Goal: Task Accomplishment & Management: Complete application form

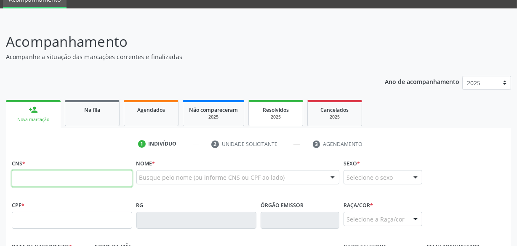
scroll to position [76, 0]
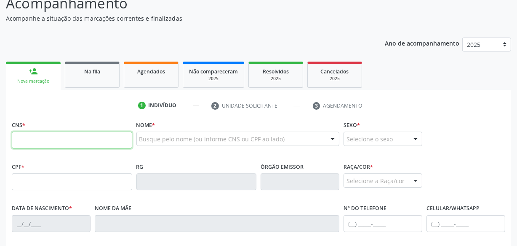
paste input "701 1043 1069 7080"
type input "701 1043 1069 7080"
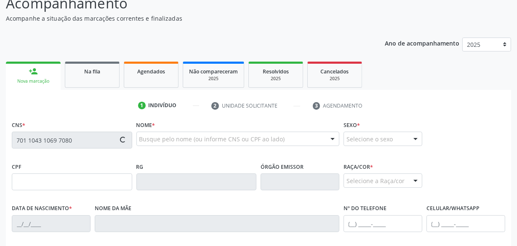
type input "121.293.434-22"
type input "2[DATE]"
type input "[PERSON_NAME]"
type input "[PHONE_NUMBER]"
type input "S/N"
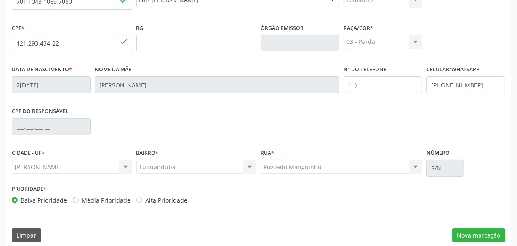
scroll to position [222, 0]
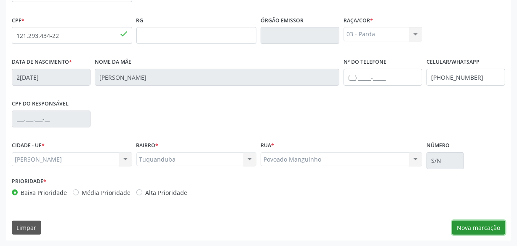
click at [471, 224] on button "Nova marcação" at bounding box center [478, 227] width 53 height 14
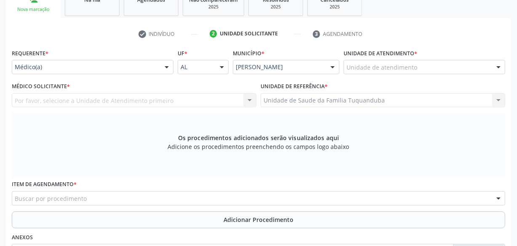
scroll to position [146, 0]
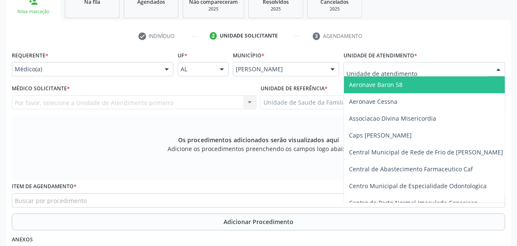
click at [161, 67] on div at bounding box center [167, 69] width 13 height 14
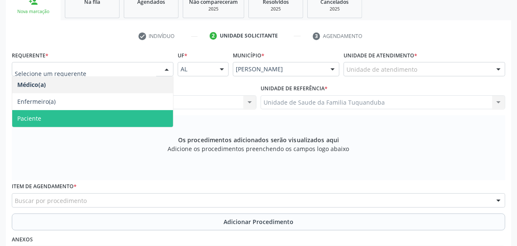
click at [145, 115] on span "Paciente" at bounding box center [92, 118] width 161 height 17
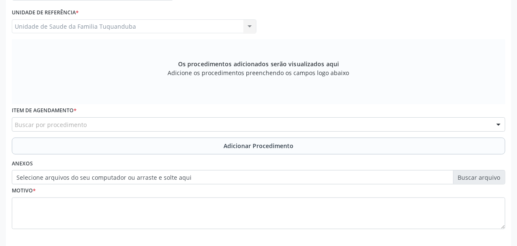
scroll to position [222, 0]
click at [194, 122] on div "Buscar por procedimento" at bounding box center [259, 123] width 494 height 14
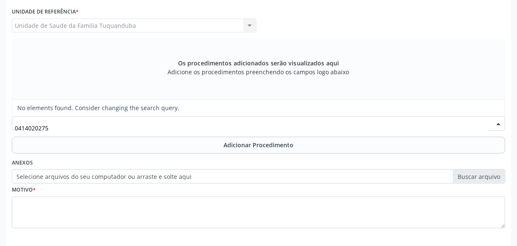
drag, startPoint x: 48, startPoint y: 126, endPoint x: 0, endPoint y: 126, distance: 48.4
click at [0, 126] on div "Acompanhamento Acompanhe a situação das marcações correntes e finalizadas Relat…" at bounding box center [258, 60] width 517 height 448
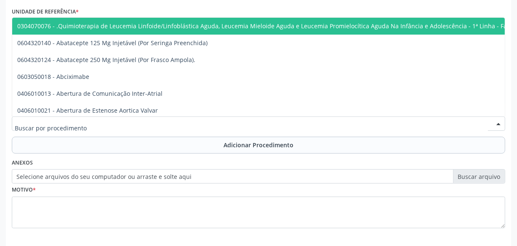
click at [92, 120] on div at bounding box center [259, 123] width 494 height 14
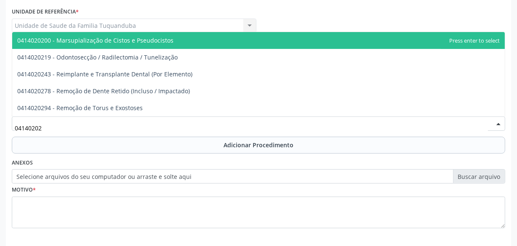
type input "041402027"
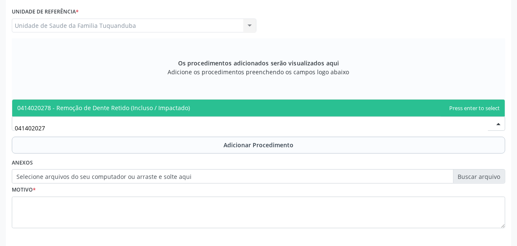
click at [106, 109] on span "0414020278 - Remoção de Dente Retido (Incluso / Impactado)" at bounding box center [103, 108] width 173 height 8
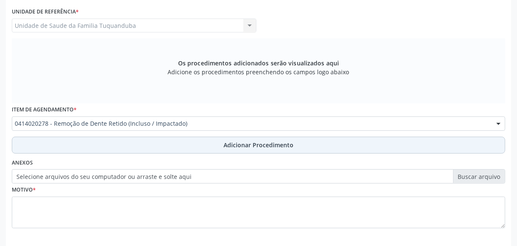
click at [195, 141] on button "Adicionar Procedimento" at bounding box center [259, 144] width 494 height 17
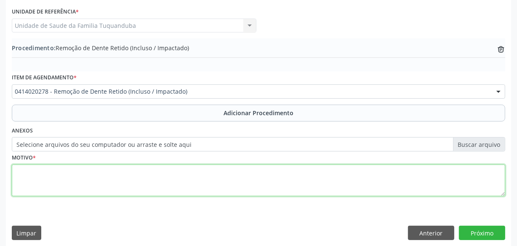
click at [64, 169] on textarea at bounding box center [259, 180] width 494 height 32
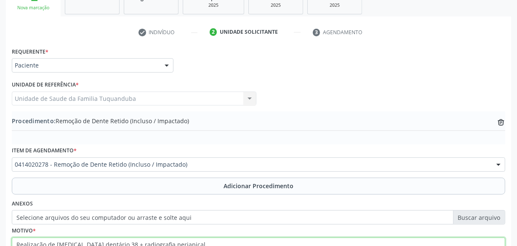
scroll to position [227, 0]
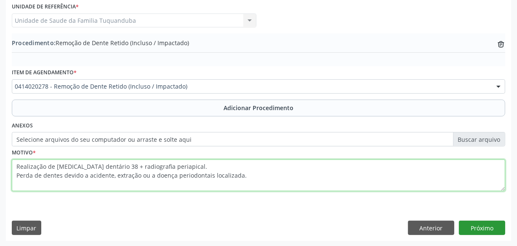
type textarea "Realização de [MEDICAL_DATA] dentário 38 + radiografia periapical. Perda de den…"
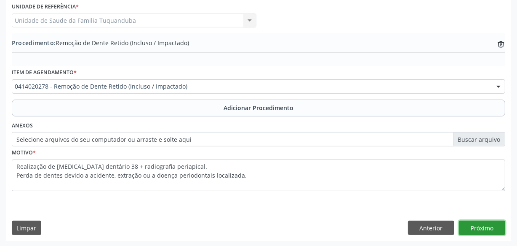
click at [476, 227] on button "Próximo" at bounding box center [482, 227] width 46 height 14
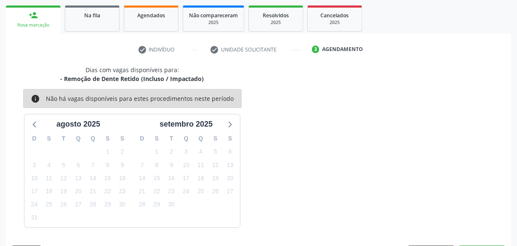
scroll to position [157, 0]
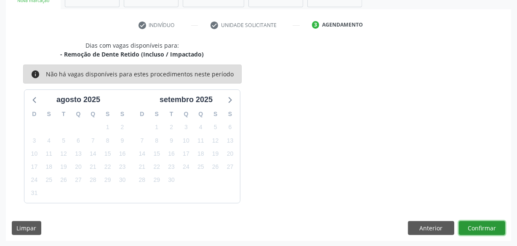
click at [476, 227] on button "Confirmar" at bounding box center [482, 228] width 46 height 14
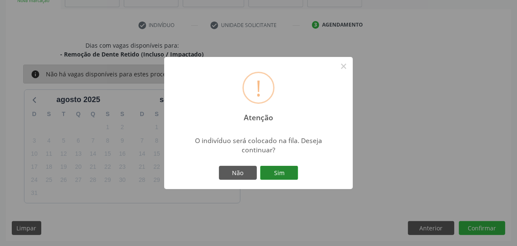
click at [279, 169] on button "Sim" at bounding box center [279, 173] width 38 height 14
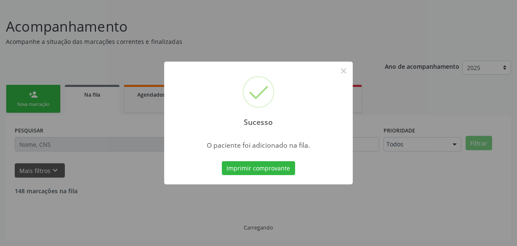
scroll to position [44, 0]
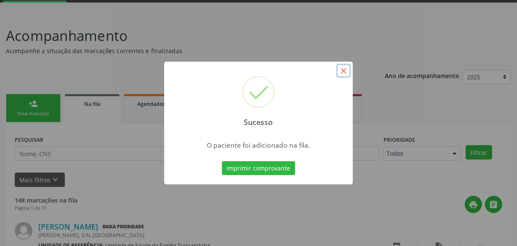
click at [346, 72] on button "×" at bounding box center [344, 71] width 14 height 14
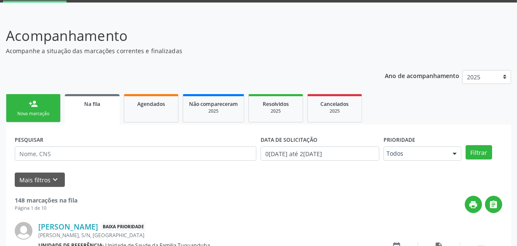
click at [16, 103] on link "person_add Nova marcação" at bounding box center [33, 108] width 55 height 28
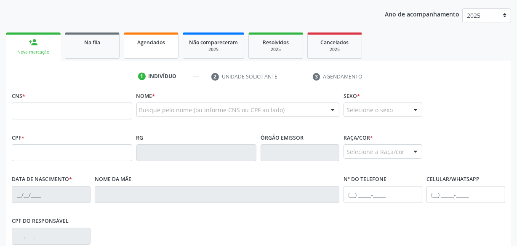
scroll to position [120, 0]
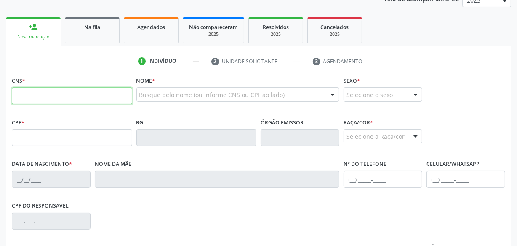
click at [92, 91] on input "text" at bounding box center [72, 95] width 120 height 17
type input "705 0040 6172 5454"
type input "662.678.034-49"
type input "0[DATE]"
type input "[PERSON_NAME]"
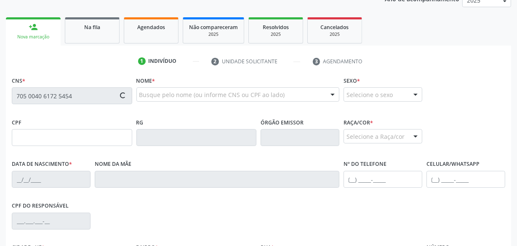
type input "[PHONE_NUMBER]"
type input "S/N"
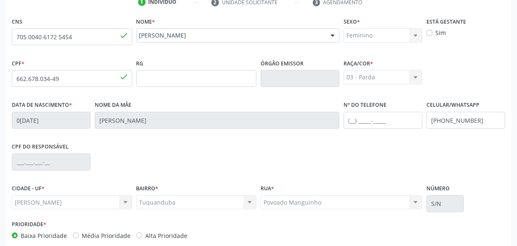
scroll to position [222, 0]
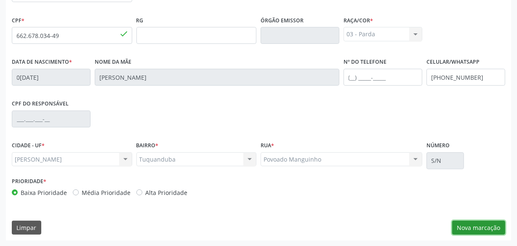
click at [461, 229] on button "Nova marcação" at bounding box center [478, 227] width 53 height 14
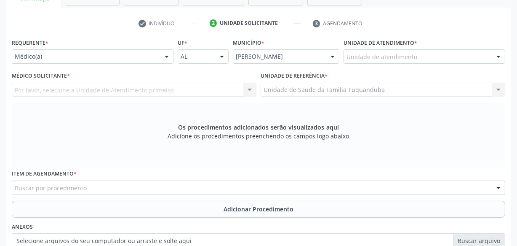
scroll to position [146, 0]
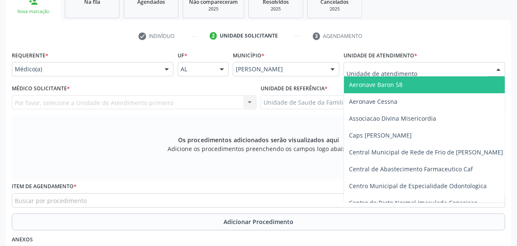
click at [136, 73] on div "Médico(a)" at bounding box center [93, 69] width 162 height 14
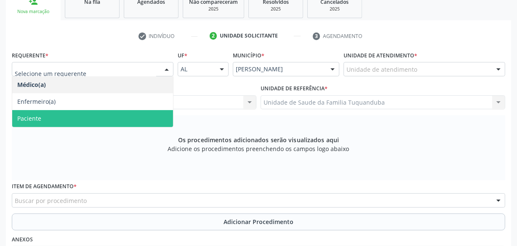
click at [111, 122] on span "Paciente" at bounding box center [92, 118] width 161 height 17
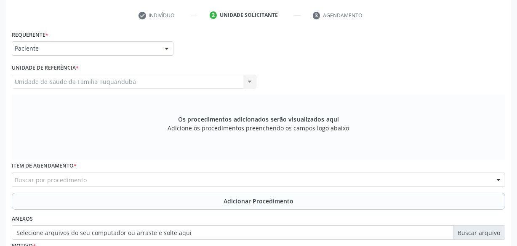
scroll to position [184, 0]
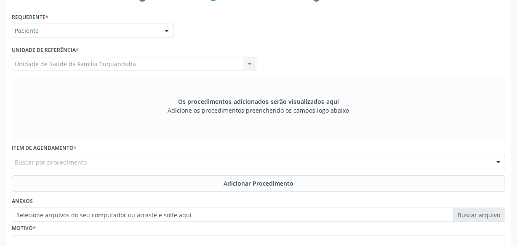
click at [211, 161] on div "Buscar por procedimento" at bounding box center [259, 162] width 494 height 14
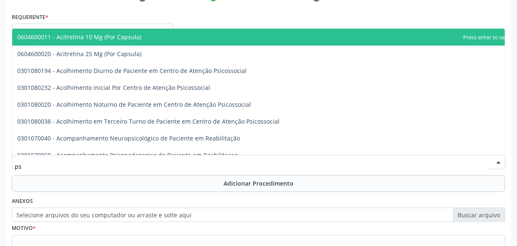
type input "p"
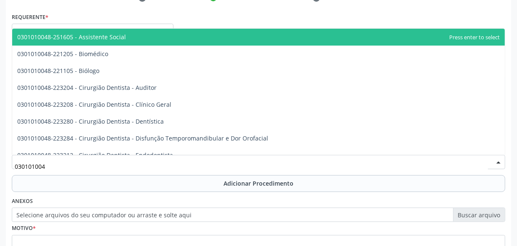
type input "0301010048"
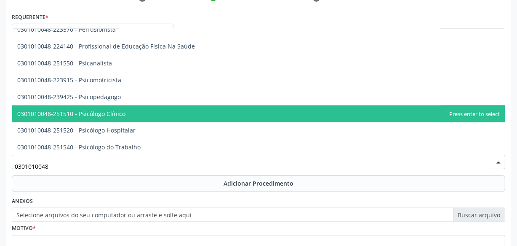
scroll to position [1309, 0]
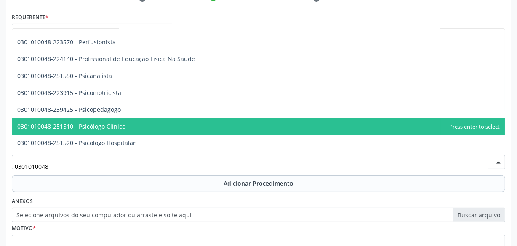
click at [145, 123] on span "0301010048-251510 - Psicólogo Clínico" at bounding box center [258, 126] width 493 height 17
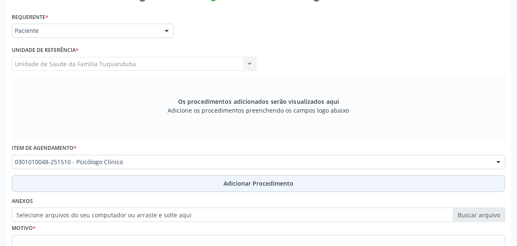
click at [239, 187] on button "Adicionar Procedimento" at bounding box center [259, 183] width 494 height 17
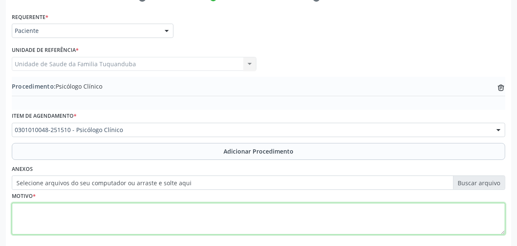
click at [189, 217] on textarea at bounding box center [259, 219] width 494 height 32
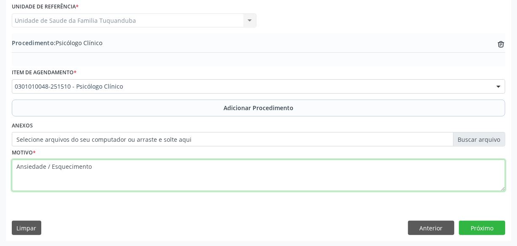
scroll to position [227, 0]
type textarea "Ansiedade / Esquecimento"
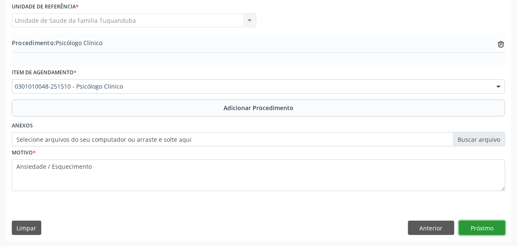
click at [468, 223] on button "Próximo" at bounding box center [482, 227] width 46 height 14
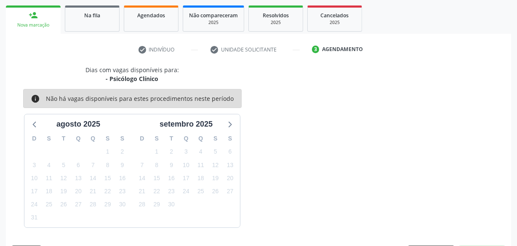
scroll to position [157, 0]
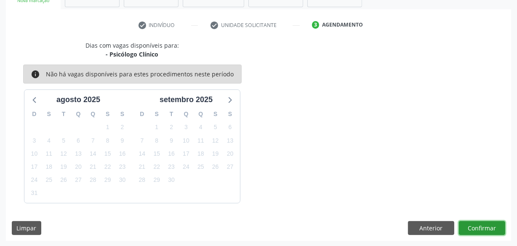
click at [468, 223] on button "Confirmar" at bounding box center [482, 228] width 46 height 14
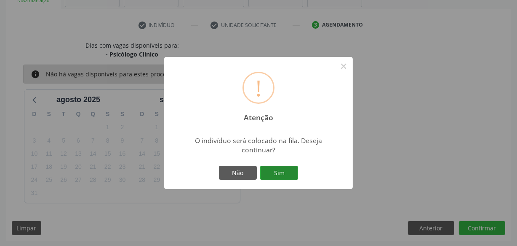
click at [266, 174] on button "Sim" at bounding box center [279, 173] width 38 height 14
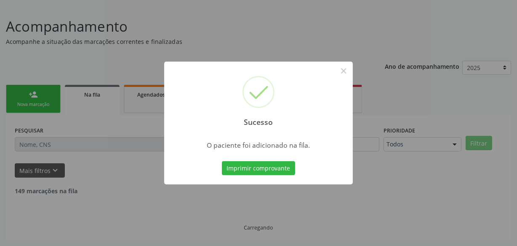
scroll to position [44, 0]
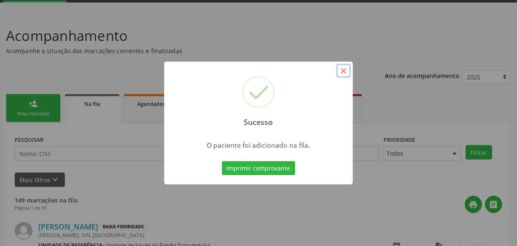
click at [346, 71] on button "×" at bounding box center [344, 71] width 14 height 14
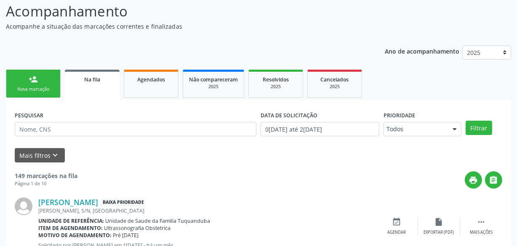
scroll to position [82, 0]
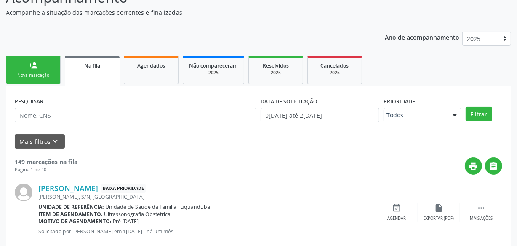
click at [58, 80] on link "person_add Nova marcação" at bounding box center [33, 70] width 55 height 28
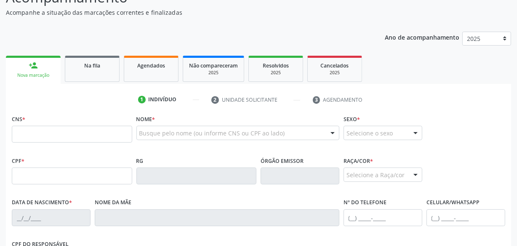
click at [55, 75] on link "person_add Nova marcação" at bounding box center [33, 70] width 55 height 28
click at [86, 130] on input "text" at bounding box center [72, 134] width 120 height 17
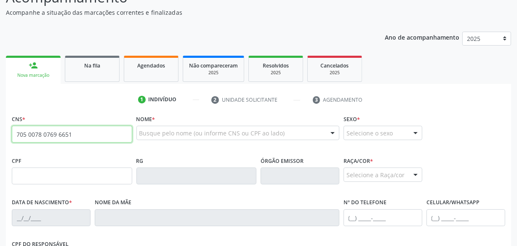
type input "705 0078 0769 6651"
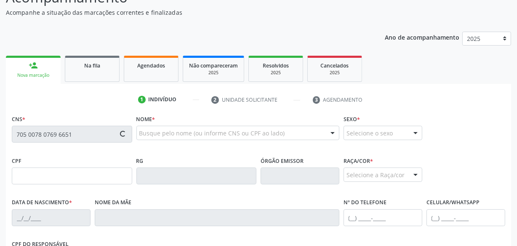
type input "985.918.354-68"
type input "[DATE]"
type input "[PERSON_NAME]"
type input "[PHONE_NUMBER]"
type input "S/N"
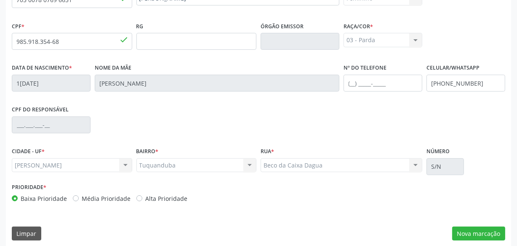
scroll to position [222, 0]
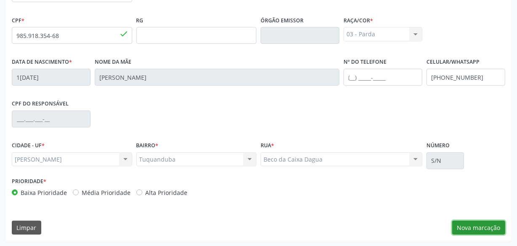
click at [468, 223] on button "Nova marcação" at bounding box center [478, 227] width 53 height 14
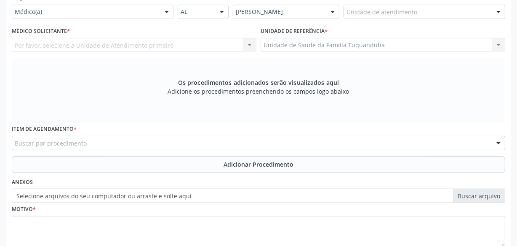
scroll to position [184, 0]
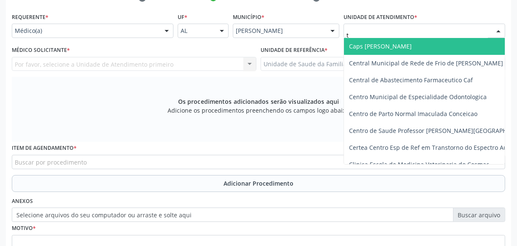
type input "tu"
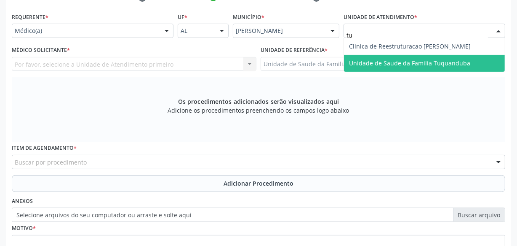
click at [375, 57] on span "Unidade de Saude da Familia Tuquanduba" at bounding box center [424, 63] width 161 height 17
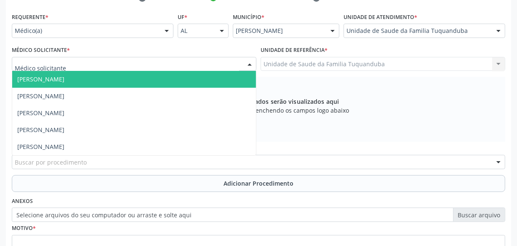
click at [116, 64] on div at bounding box center [134, 64] width 245 height 14
click at [114, 86] on span "[PERSON_NAME]" at bounding box center [134, 79] width 244 height 17
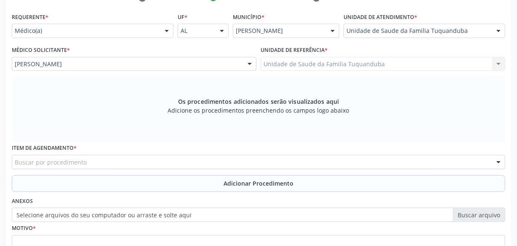
click at [154, 163] on div "Buscar por procedimento" at bounding box center [259, 162] width 494 height 14
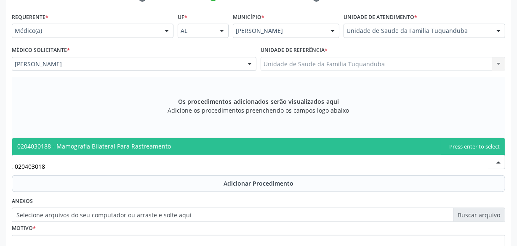
type input "0204030188"
click at [139, 144] on span "0204030188 - Mamografia Bilateral Para Rastreamento" at bounding box center [94, 146] width 154 height 8
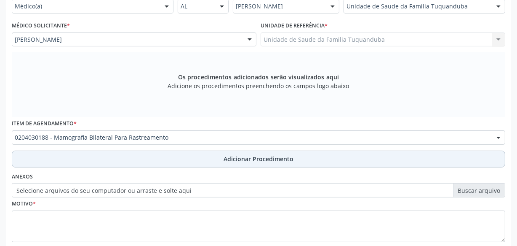
scroll to position [222, 0]
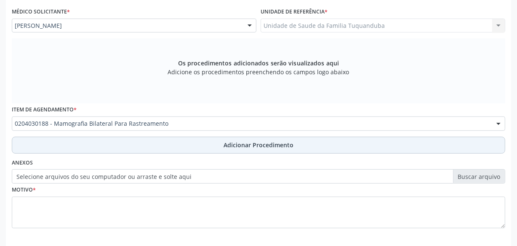
click at [268, 143] on span "Adicionar Procedimento" at bounding box center [259, 144] width 70 height 9
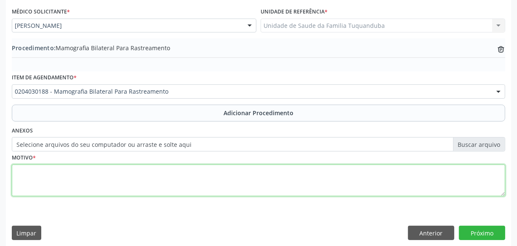
click at [248, 182] on textarea at bounding box center [259, 180] width 494 height 32
type textarea "Rastreio"
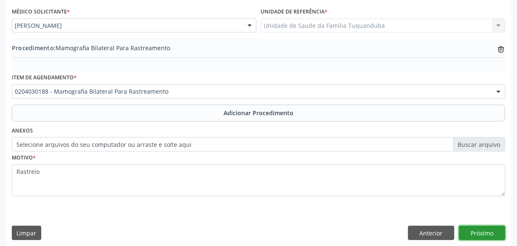
click at [478, 230] on button "Próximo" at bounding box center [482, 232] width 46 height 14
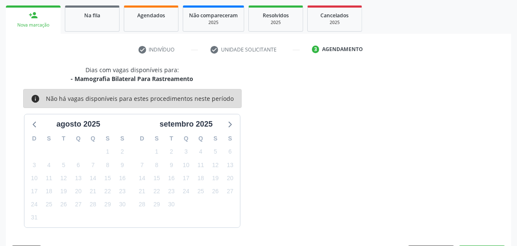
scroll to position [157, 0]
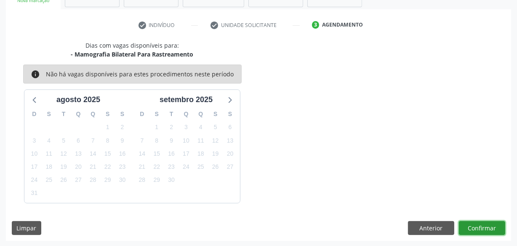
click at [478, 230] on button "Confirmar" at bounding box center [482, 228] width 46 height 14
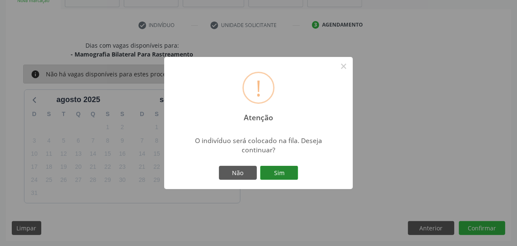
click at [289, 166] on button "Sim" at bounding box center [279, 173] width 38 height 14
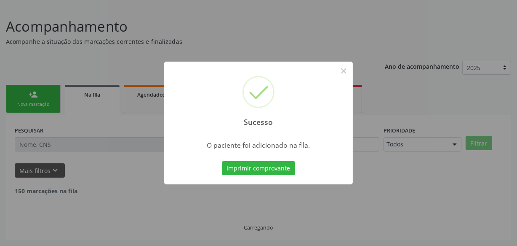
scroll to position [44, 0]
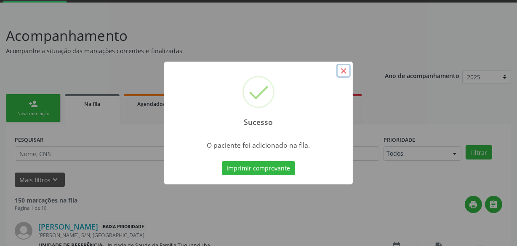
click at [345, 67] on button "×" at bounding box center [344, 71] width 14 height 14
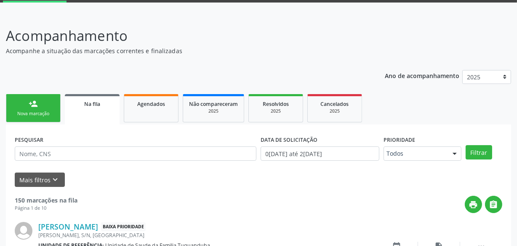
scroll to position [82, 0]
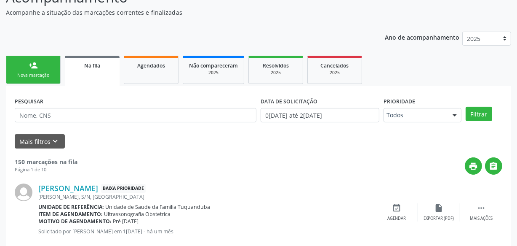
click at [49, 67] on link "person_add Nova marcação" at bounding box center [33, 70] width 55 height 28
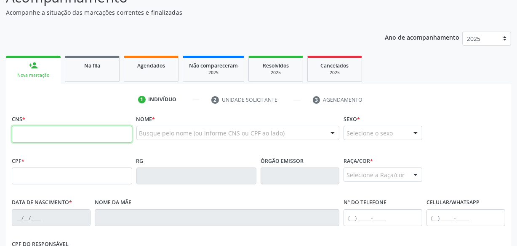
drag, startPoint x: 69, startPoint y: 140, endPoint x: 72, endPoint y: 135, distance: 6.1
click at [69, 140] on input "text" at bounding box center [72, 134] width 120 height 17
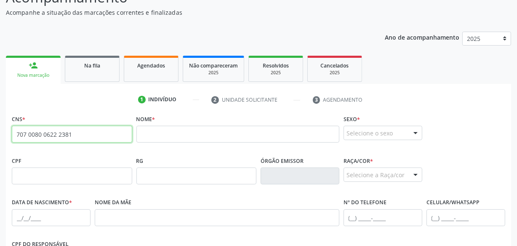
drag, startPoint x: 80, startPoint y: 133, endPoint x: 34, endPoint y: 134, distance: 46.3
click at [34, 134] on input "707 0080 0622 2381" at bounding box center [72, 134] width 120 height 17
type input "707 0018 0062 2238"
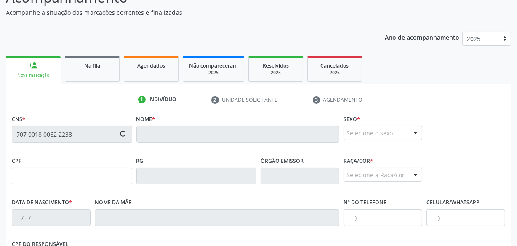
type input "081.067.924-80"
type input "2[DATE]"
type input "[PERSON_NAME]"
type input "[PHONE_NUMBER]"
type input "S/N"
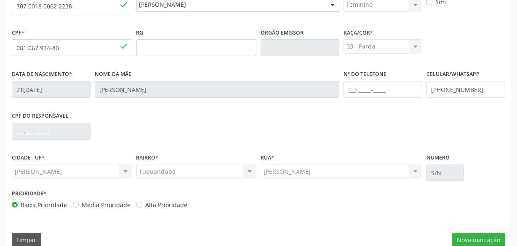
scroll to position [222, 0]
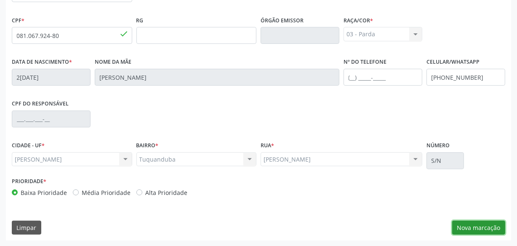
click at [483, 221] on button "Nova marcação" at bounding box center [478, 227] width 53 height 14
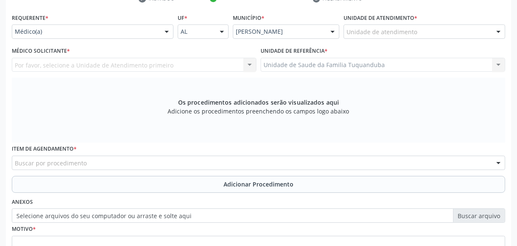
scroll to position [146, 0]
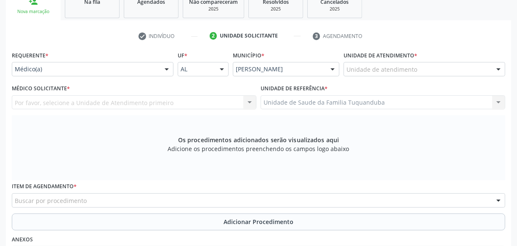
click at [394, 75] on div "Unidade de atendimento" at bounding box center [425, 69] width 162 height 14
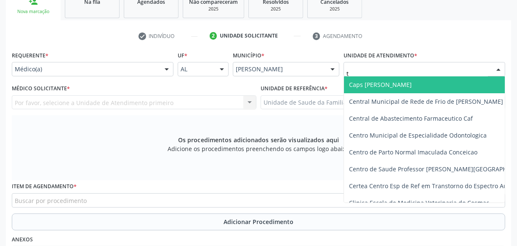
type input "tu"
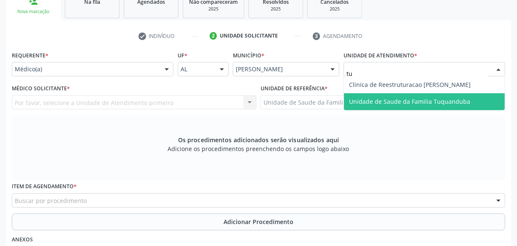
click at [376, 95] on span "Unidade de Saude da Familia Tuquanduba" at bounding box center [424, 101] width 161 height 17
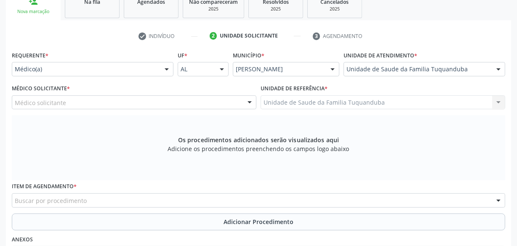
click at [109, 104] on div "Médico solicitante" at bounding box center [134, 102] width 245 height 14
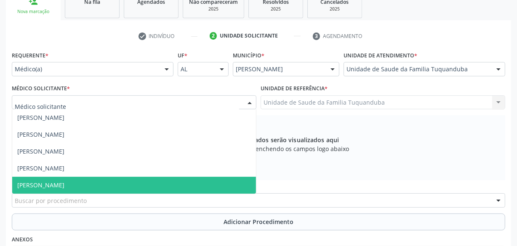
click at [91, 189] on span "[PERSON_NAME]" at bounding box center [134, 185] width 244 height 17
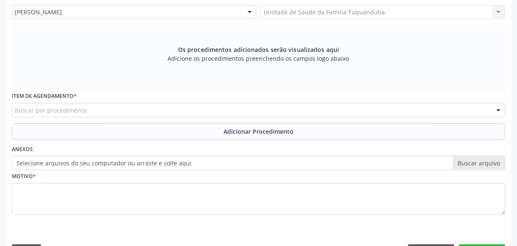
scroll to position [260, 0]
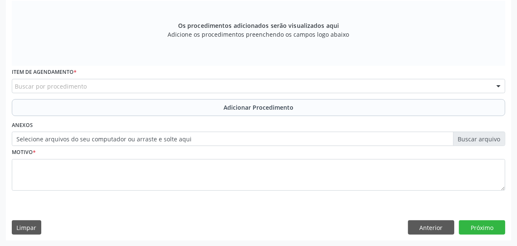
click at [135, 80] on div "Buscar por procedimento" at bounding box center [259, 86] width 494 height 14
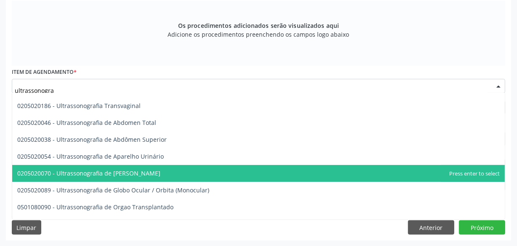
scroll to position [153, 0]
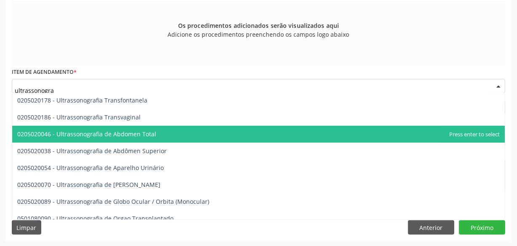
click at [142, 134] on span "0205020046 - Ultrassonografia de Abdomen Total" at bounding box center [86, 134] width 139 height 8
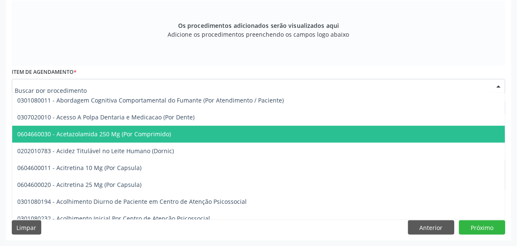
click at [165, 85] on input "text" at bounding box center [252, 90] width 474 height 17
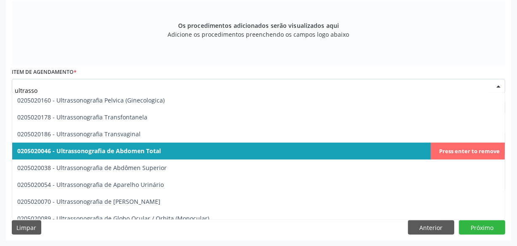
click at [154, 147] on span "0205020046 - Ultrassonografia de Abdomen Total" at bounding box center [89, 151] width 144 height 8
type input "ultrasso"
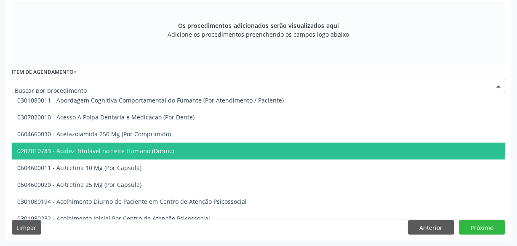
click at [130, 86] on div at bounding box center [259, 86] width 494 height 14
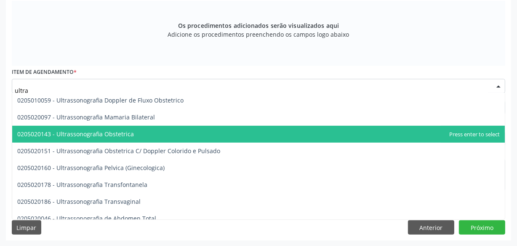
type input "ultras"
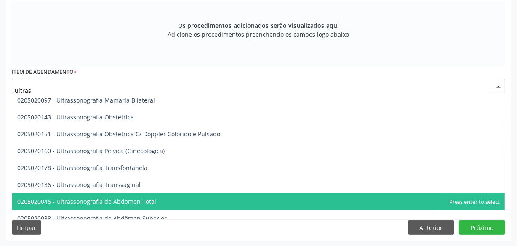
click at [131, 197] on span "0205020046 - Ultrassonografia de Abdomen Total" at bounding box center [86, 201] width 139 height 8
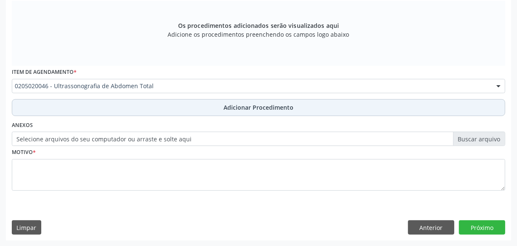
click at [187, 103] on button "Adicionar Procedimento" at bounding box center [259, 107] width 494 height 17
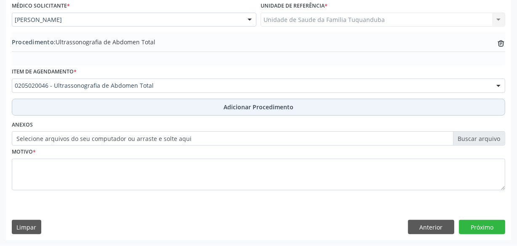
scroll to position [227, 0]
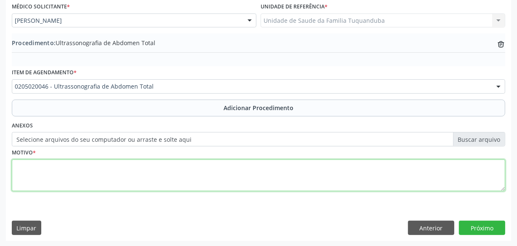
click at [196, 179] on textarea at bounding box center [259, 175] width 494 height 32
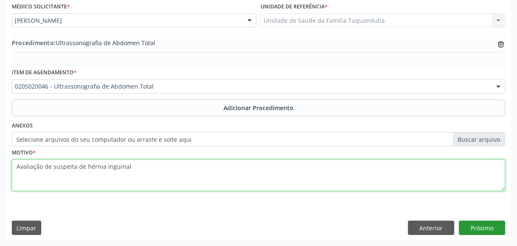
type textarea "Avaliação de suspeita de hérnia inguinal"
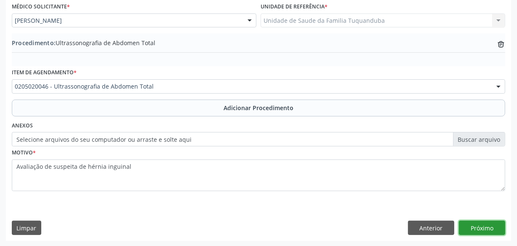
click at [464, 227] on button "Próximo" at bounding box center [482, 227] width 46 height 14
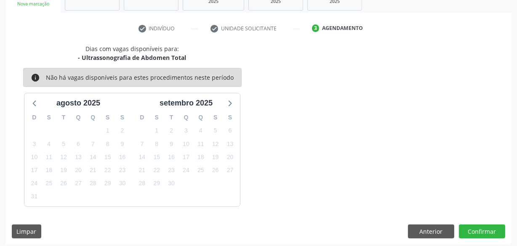
scroll to position [157, 0]
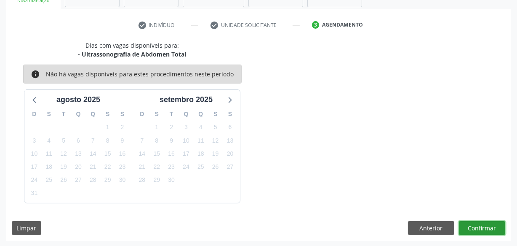
click at [495, 228] on button "Confirmar" at bounding box center [482, 228] width 46 height 14
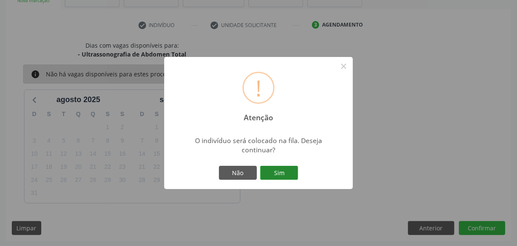
click at [277, 174] on button "Sim" at bounding box center [279, 173] width 38 height 14
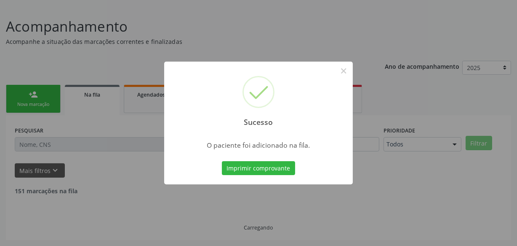
scroll to position [44, 0]
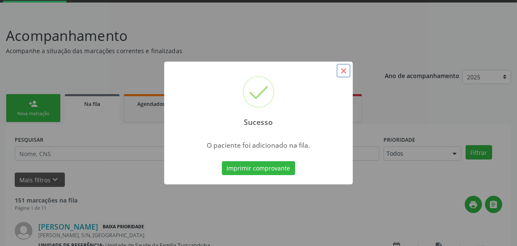
click at [342, 72] on button "×" at bounding box center [344, 71] width 14 height 14
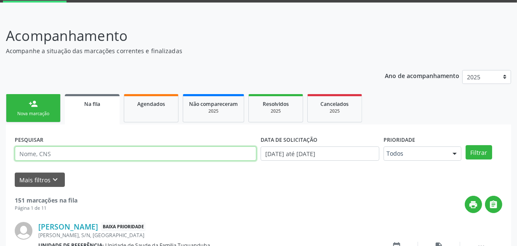
paste input "709604681338578"
type input "709604681338578"
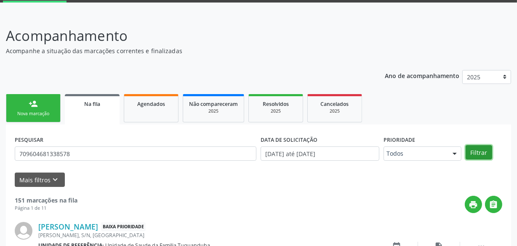
click at [481, 147] on button "Filtrar" at bounding box center [479, 152] width 27 height 14
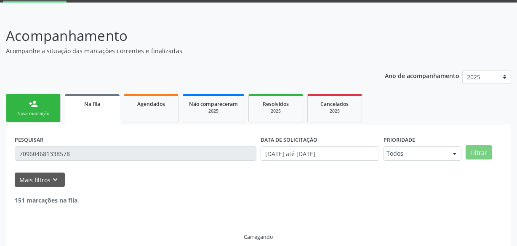
scroll to position [26, 0]
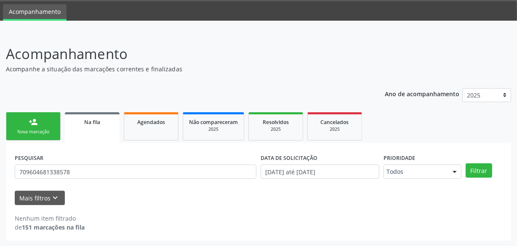
click at [54, 132] on div "Nova marcação" at bounding box center [33, 131] width 42 height 6
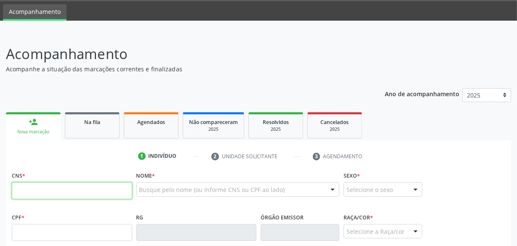
click at [76, 191] on input "text" at bounding box center [72, 190] width 120 height 17
type input "706 0043 5522 5341"
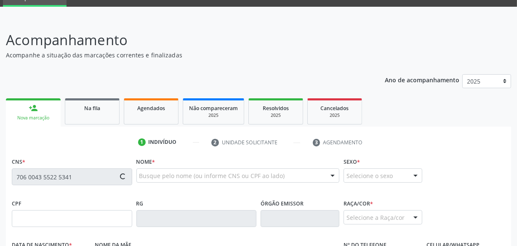
scroll to position [64, 0]
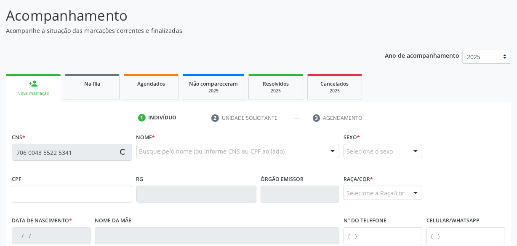
type input "140.318.734-76"
type input "17[DATE]"
type input "[PERSON_NAME]"
type input "[PHONE_NUMBER]"
type input "S/N"
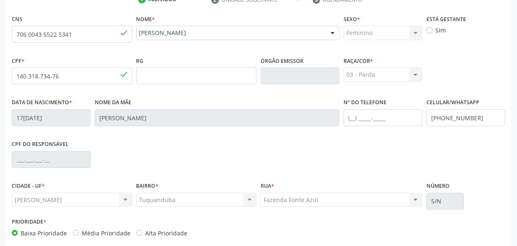
scroll to position [222, 0]
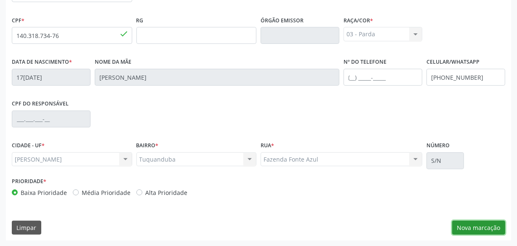
click at [481, 220] on button "Nova marcação" at bounding box center [478, 227] width 53 height 14
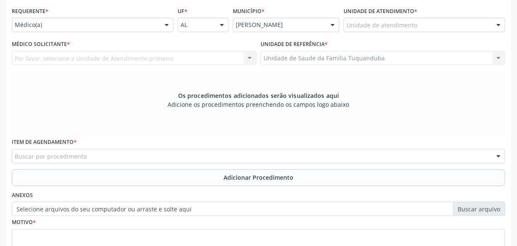
scroll to position [146, 0]
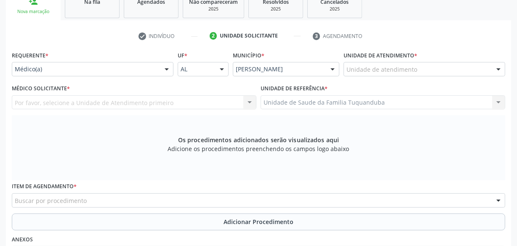
click at [425, 73] on div "Unidade de atendimento" at bounding box center [425, 69] width 162 height 14
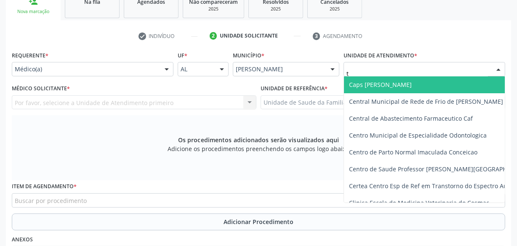
type input "tu"
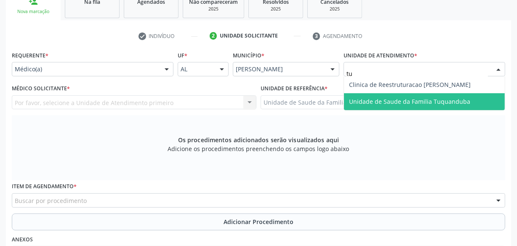
click at [417, 97] on span "Unidade de Saude da Familia Tuquanduba" at bounding box center [409, 101] width 121 height 8
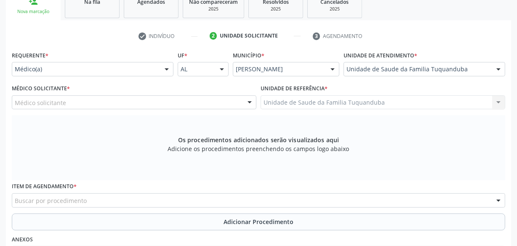
click at [152, 96] on div "Médico solicitante" at bounding box center [134, 102] width 245 height 14
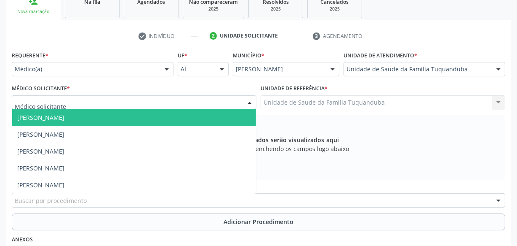
click at [144, 115] on span "[PERSON_NAME]" at bounding box center [134, 117] width 244 height 17
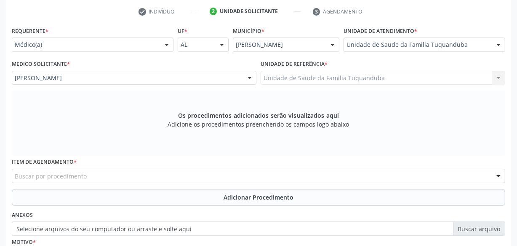
scroll to position [184, 0]
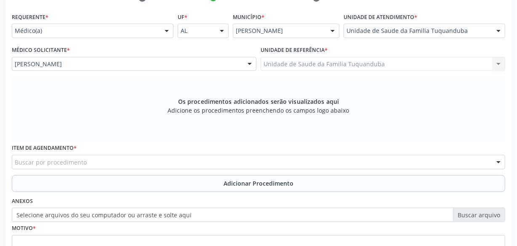
click at [177, 159] on div "Buscar por procedimento" at bounding box center [259, 162] width 494 height 14
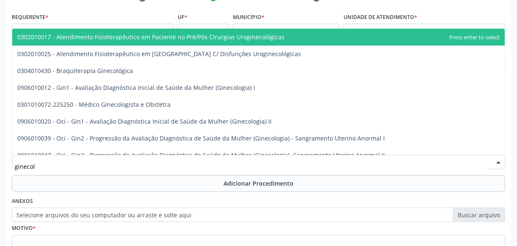
type input "ginecolo"
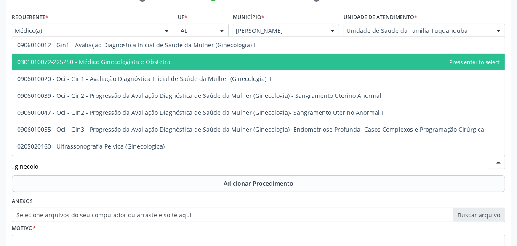
click at [149, 60] on span "0301010072-225250 - Médico Ginecologista e Obstetra" at bounding box center [93, 62] width 153 height 8
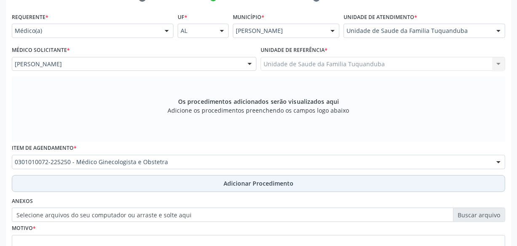
click at [168, 182] on button "Adicionar Procedimento" at bounding box center [259, 183] width 494 height 17
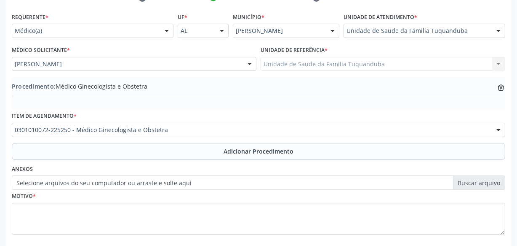
click at [161, 182] on label "Selecione arquivos do seu computador ou arraste e solte aqui" at bounding box center [259, 182] width 494 height 14
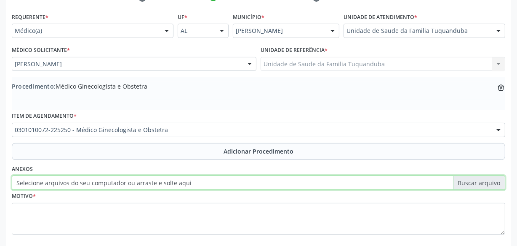
click at [161, 182] on input "Selecione arquivos do seu computador ou arraste e solte aqui" at bounding box center [259, 182] width 494 height 14
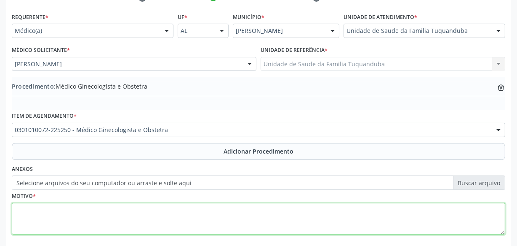
click at [68, 217] on textarea at bounding box center [259, 219] width 494 height 32
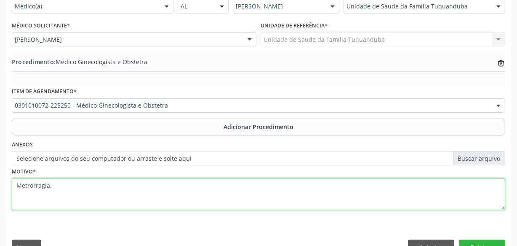
scroll to position [222, 0]
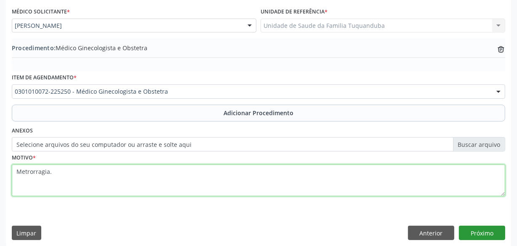
type textarea "Metrorragia."
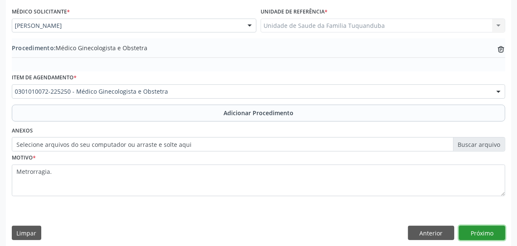
click at [490, 233] on button "Próximo" at bounding box center [482, 232] width 46 height 14
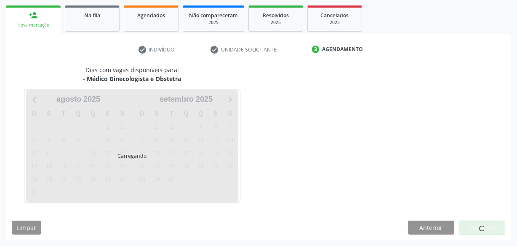
scroll to position [157, 0]
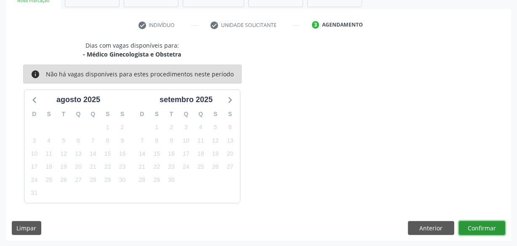
click at [476, 222] on button "Confirmar" at bounding box center [482, 228] width 46 height 14
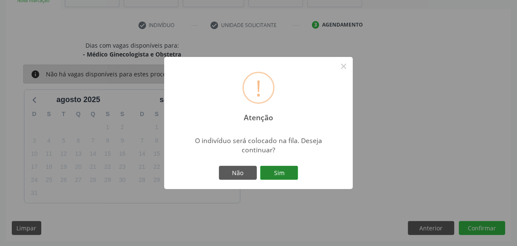
click at [270, 171] on button "Sim" at bounding box center [279, 173] width 38 height 14
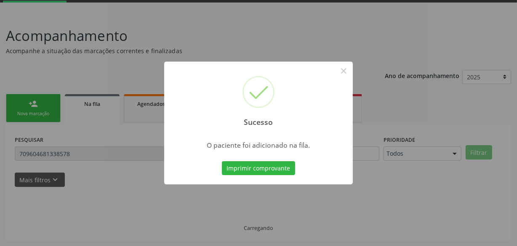
scroll to position [26, 0]
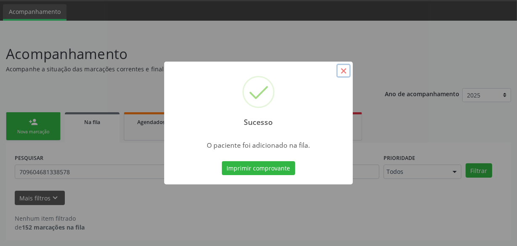
click at [345, 71] on button "×" at bounding box center [344, 71] width 14 height 14
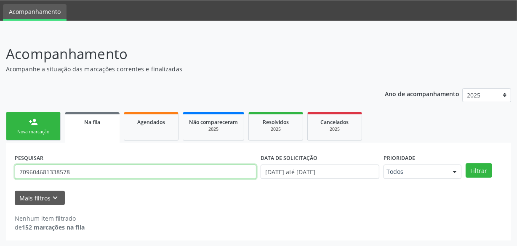
drag, startPoint x: 92, startPoint y: 170, endPoint x: 0, endPoint y: 158, distance: 93.0
click at [0, 158] on div "Acompanhamento Acompanhe a situação das marcações correntes e finalizadas Relat…" at bounding box center [258, 139] width 517 height 214
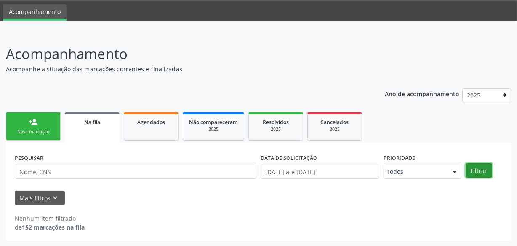
click at [480, 168] on button "Filtrar" at bounding box center [479, 170] width 27 height 14
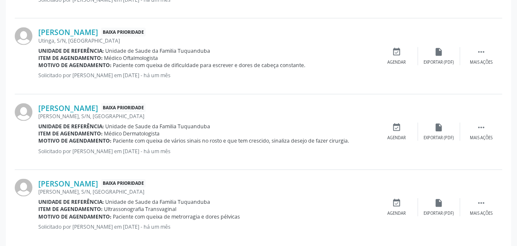
scroll to position [1216, 0]
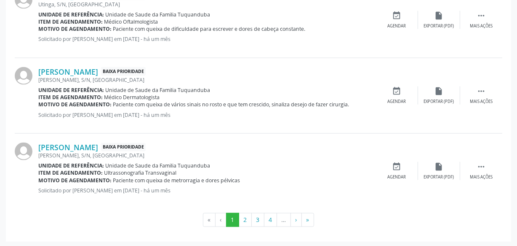
click at [315, 223] on ul "« ‹ 1 2 3 4 … › »" at bounding box center [259, 220] width 488 height 14
click at [310, 220] on button "»" at bounding box center [308, 220] width 13 height 14
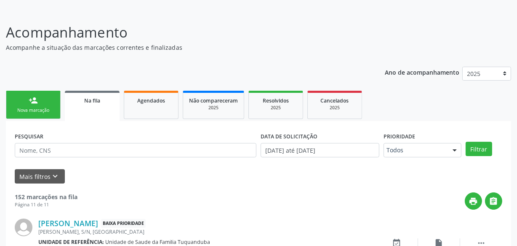
scroll to position [85, 0]
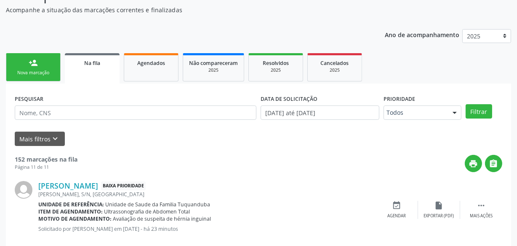
click at [30, 54] on link "person_add Nova marcação" at bounding box center [33, 67] width 55 height 28
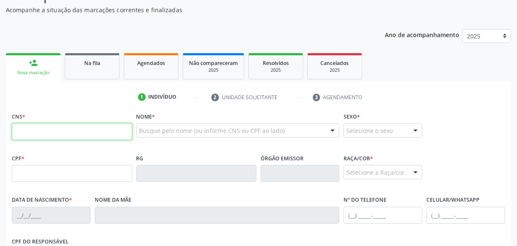
click at [96, 125] on input "text" at bounding box center [72, 131] width 120 height 17
type input "706 0043 5522 5341"
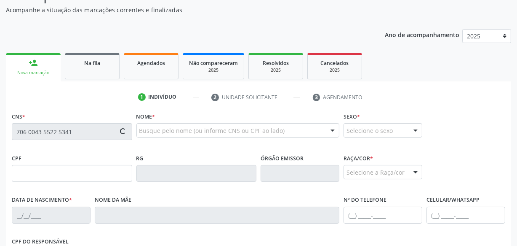
type input "140.318.734-76"
type input "17[DATE]"
type input "[PERSON_NAME]"
type input "[PHONE_NUMBER]"
type input "S/N"
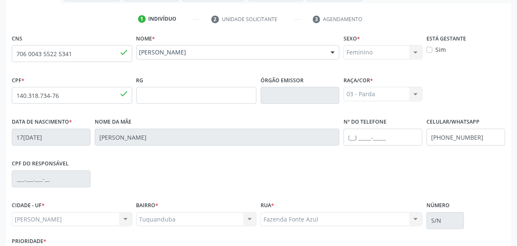
scroll to position [222, 0]
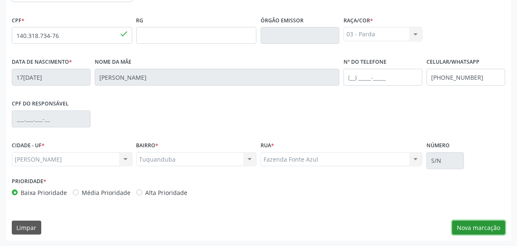
click at [471, 229] on button "Nova marcação" at bounding box center [478, 227] width 53 height 14
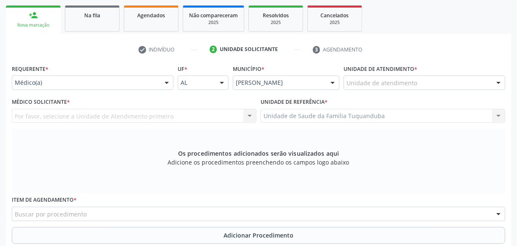
scroll to position [146, 0]
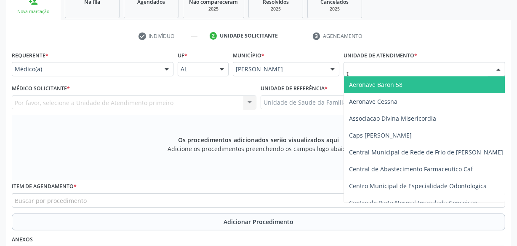
type input "tu"
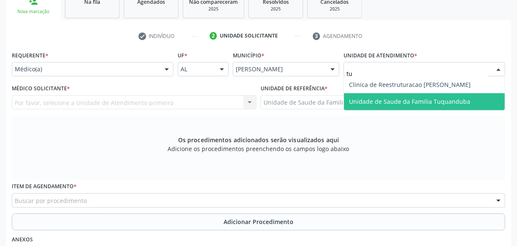
click at [380, 102] on span "Unidade de Saude da Familia Tuquanduba" at bounding box center [409, 101] width 121 height 8
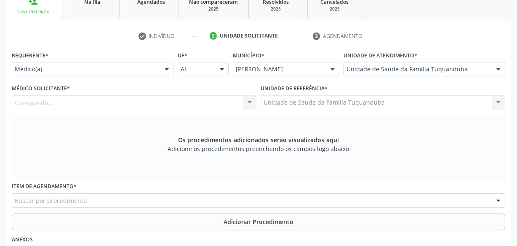
click at [98, 102] on div "Carregando... Nenhum resultado encontrado para: " " Não há nenhuma opção para s…" at bounding box center [134, 102] width 245 height 14
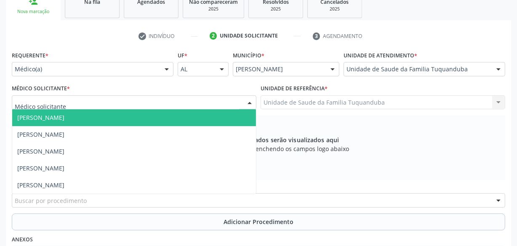
click at [96, 102] on div at bounding box center [134, 102] width 245 height 14
click at [64, 118] on span "[PERSON_NAME]" at bounding box center [40, 117] width 47 height 8
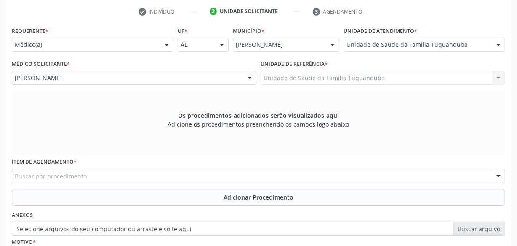
scroll to position [184, 0]
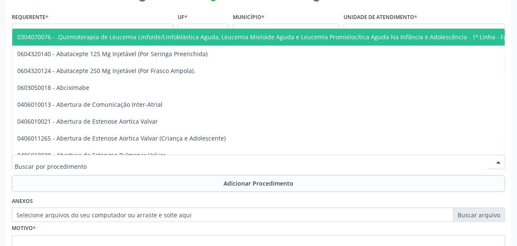
click at [100, 160] on div at bounding box center [259, 162] width 494 height 14
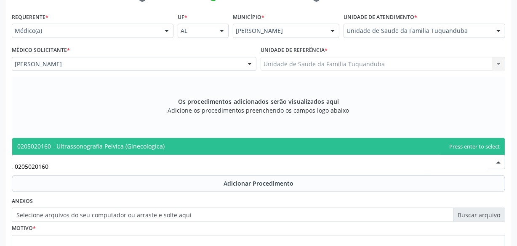
click at [137, 147] on span "0205020160 - Ultrassonografia Pelvica (Ginecologica)" at bounding box center [90, 146] width 147 height 8
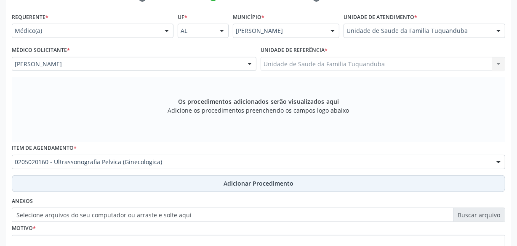
click at [155, 183] on button "Adicionar Procedimento" at bounding box center [259, 183] width 494 height 17
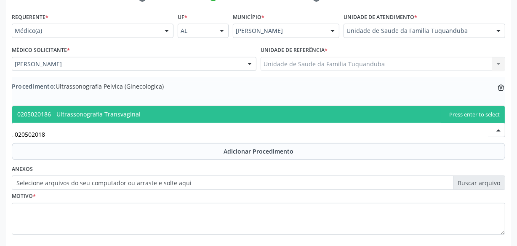
type input "020502018"
click at [116, 123] on div "020502018" at bounding box center [259, 130] width 494 height 14
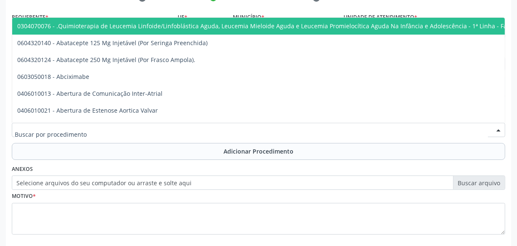
click at [136, 138] on input "text" at bounding box center [252, 134] width 474 height 17
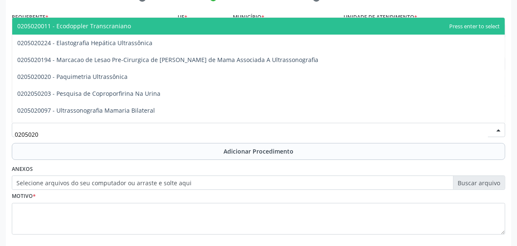
type input "02050201"
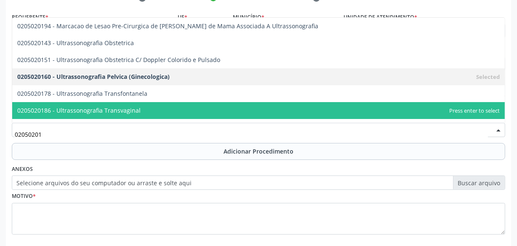
click at [145, 106] on span "0205020186 - Ultrassonografia Transvaginal" at bounding box center [258, 110] width 493 height 17
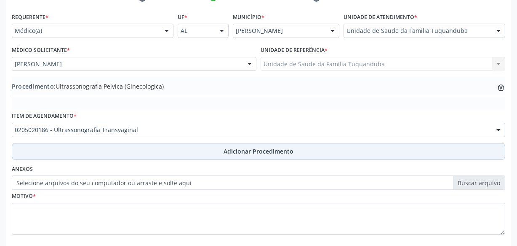
click at [171, 157] on button "Adicionar Procedimento" at bounding box center [259, 151] width 494 height 17
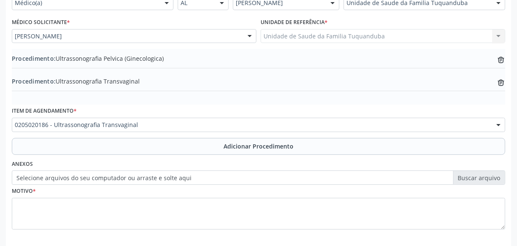
scroll to position [250, 0]
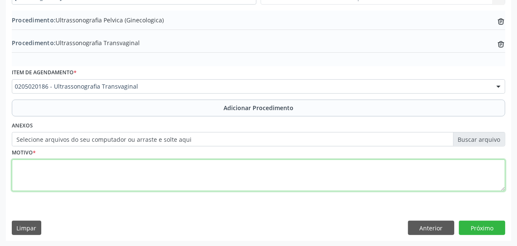
click at [162, 175] on textarea at bounding box center [259, 175] width 494 height 32
type textarea "Metrorragia."
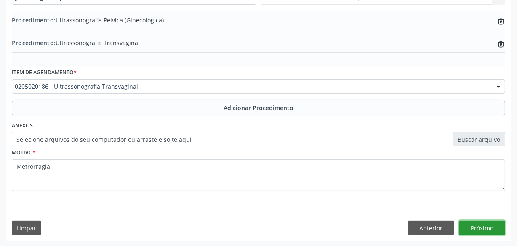
click at [483, 226] on button "Próximo" at bounding box center [482, 227] width 46 height 14
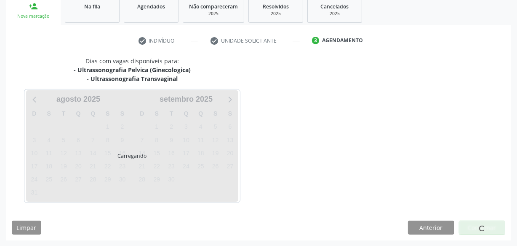
scroll to position [166, 0]
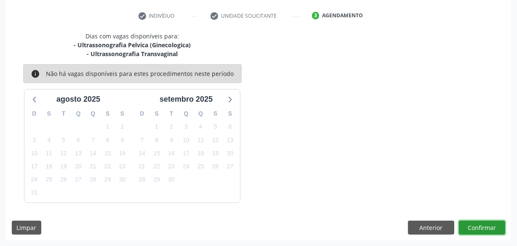
click at [483, 226] on button "Confirmar" at bounding box center [482, 227] width 46 height 14
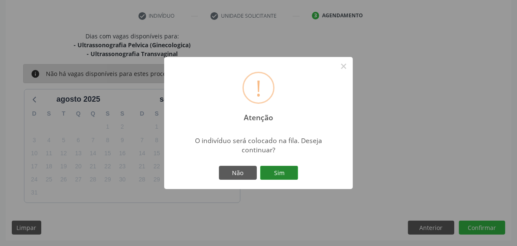
click at [289, 173] on button "Sim" at bounding box center [279, 173] width 38 height 14
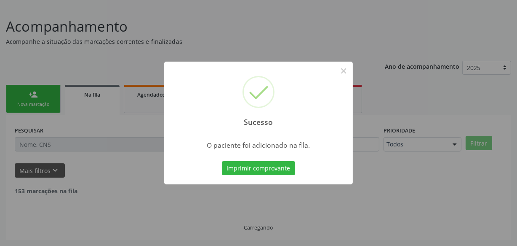
scroll to position [44, 0]
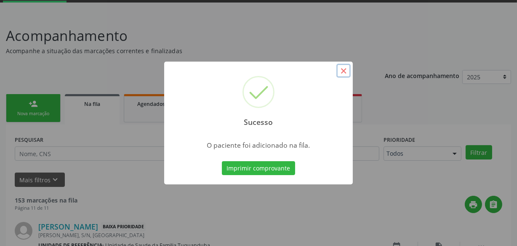
click at [341, 67] on button "×" at bounding box center [344, 71] width 14 height 14
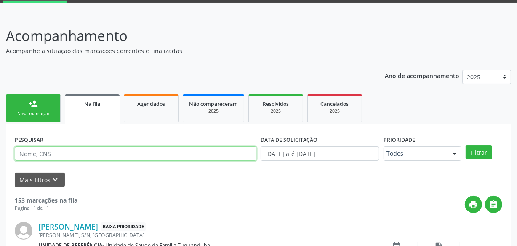
click at [37, 154] on input "text" at bounding box center [136, 153] width 242 height 14
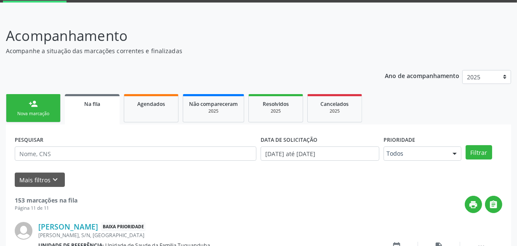
click at [35, 115] on div "Nova marcação" at bounding box center [33, 113] width 42 height 6
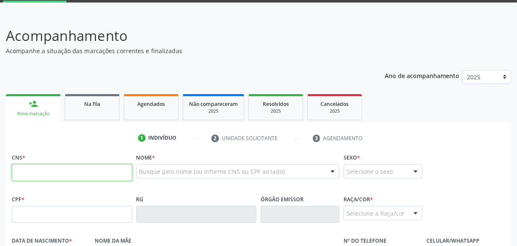
click at [47, 168] on input "text" at bounding box center [72, 172] width 120 height 17
drag, startPoint x: 63, startPoint y: 175, endPoint x: 8, endPoint y: 175, distance: 54.8
type input "186 0275 0447"
paste input "702 8001 4281 2165"
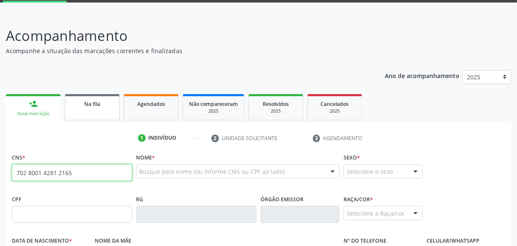
type input "702 8001 4281 2165"
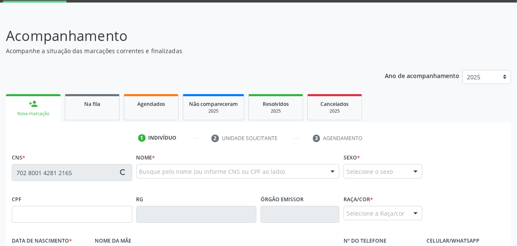
type input "186.027.504-47"
type input "07[DATE]"
type input "[PERSON_NAME]"
type input "[PHONE_NUMBER]"
type input "S/N"
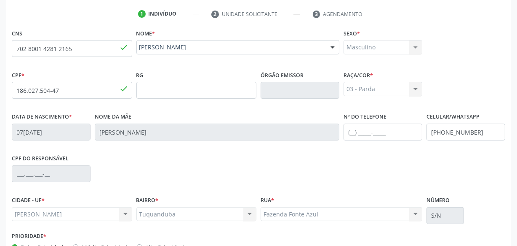
scroll to position [222, 0]
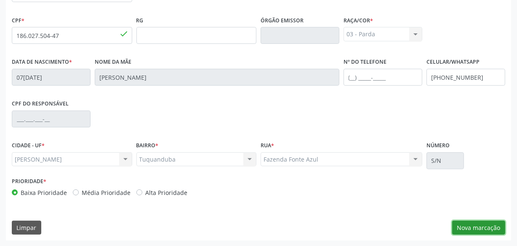
click at [482, 225] on button "Nova marcação" at bounding box center [478, 227] width 53 height 14
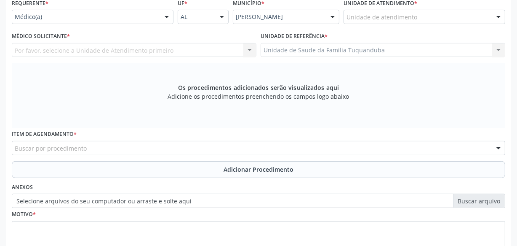
scroll to position [184, 0]
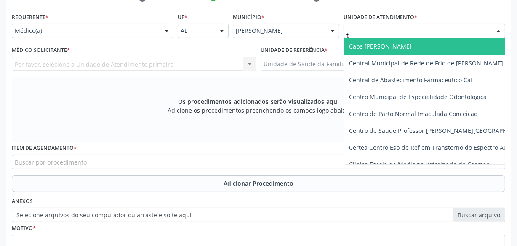
type input "tu"
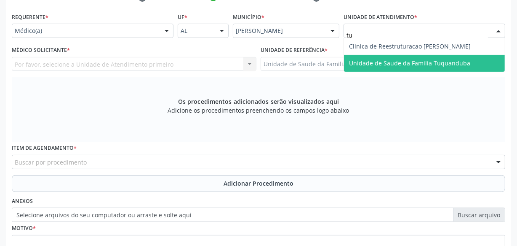
click at [372, 60] on span "Unidade de Saude da Familia Tuquanduba" at bounding box center [409, 63] width 121 height 8
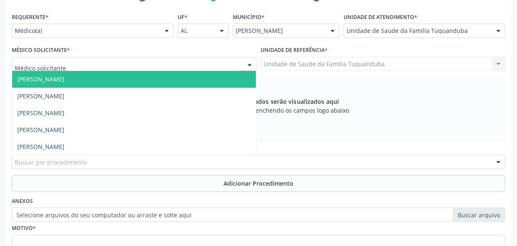
click at [144, 66] on div at bounding box center [134, 64] width 245 height 14
click at [144, 83] on span "[PERSON_NAME]" at bounding box center [134, 79] width 244 height 17
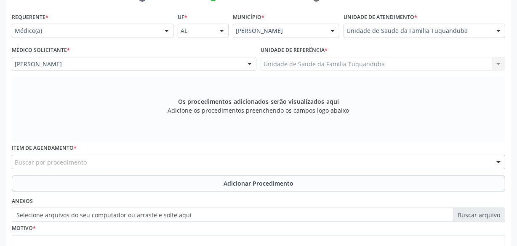
click at [187, 157] on div "Buscar por procedimento" at bounding box center [259, 162] width 494 height 14
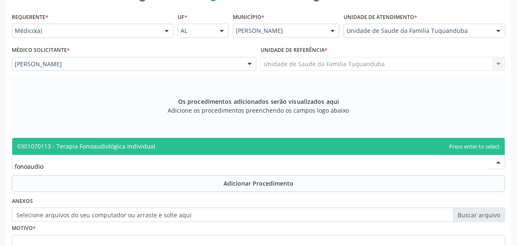
type input "fonoaudi"
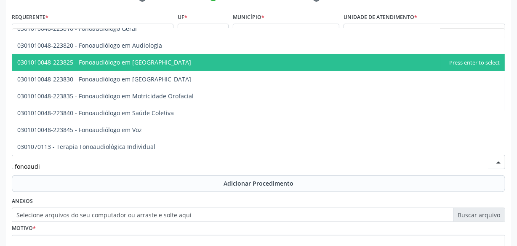
scroll to position [0, 0]
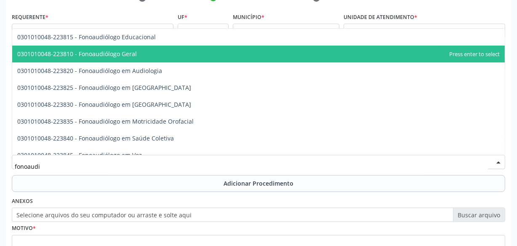
click at [138, 55] on span "0301010048-223810 - Fonoaudiólogo Geral" at bounding box center [258, 53] width 493 height 17
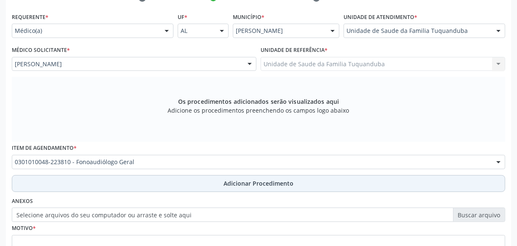
click at [179, 180] on button "Adicionar Procedimento" at bounding box center [259, 183] width 494 height 17
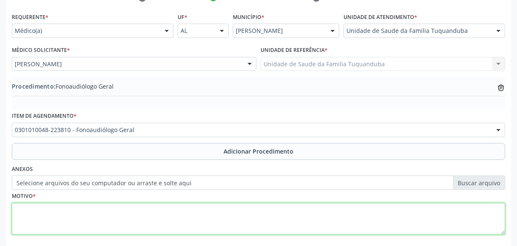
click at [194, 206] on textarea at bounding box center [259, 219] width 494 height 32
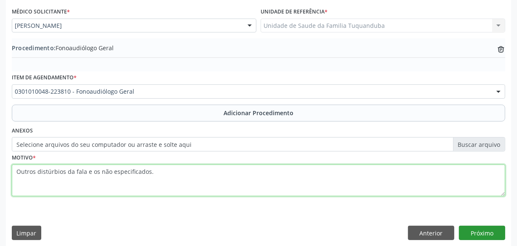
type textarea "Outros distúrbios da fala e os não especificados."
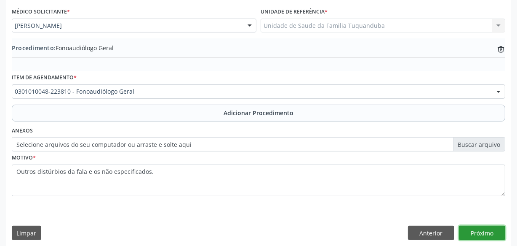
click at [483, 229] on button "Próximo" at bounding box center [482, 232] width 46 height 14
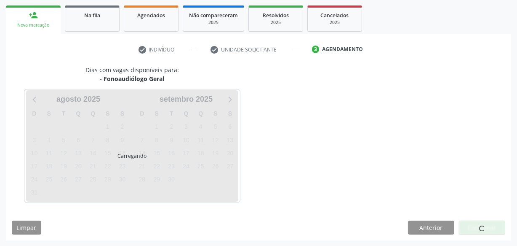
scroll to position [157, 0]
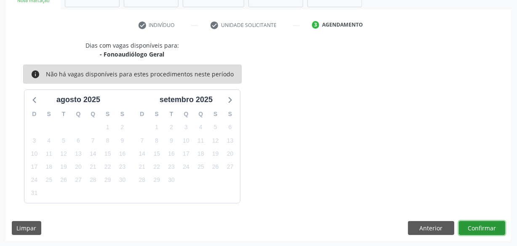
click at [483, 229] on button "Confirmar" at bounding box center [482, 228] width 46 height 14
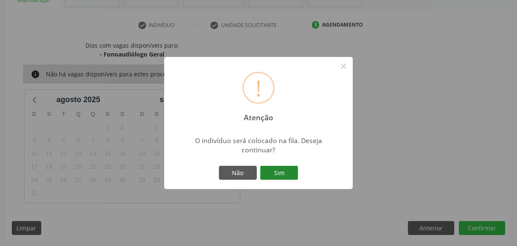
click at [294, 177] on button "Sim" at bounding box center [279, 173] width 38 height 14
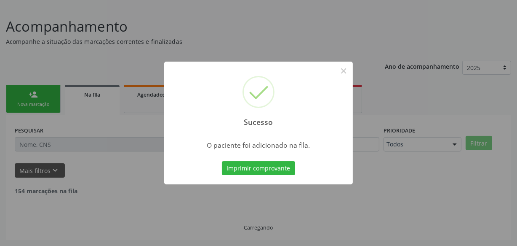
scroll to position [44, 0]
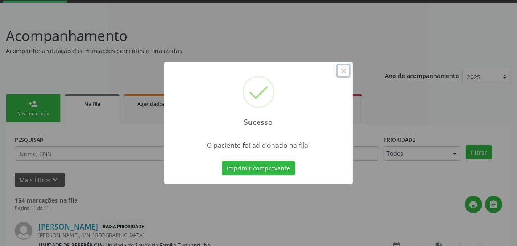
click at [343, 70] on button "×" at bounding box center [344, 71] width 14 height 14
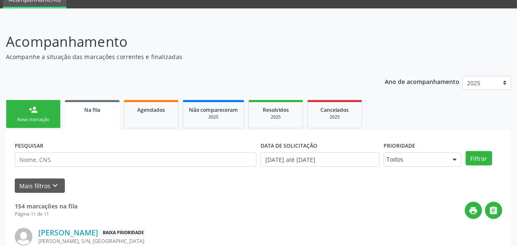
scroll to position [0, 0]
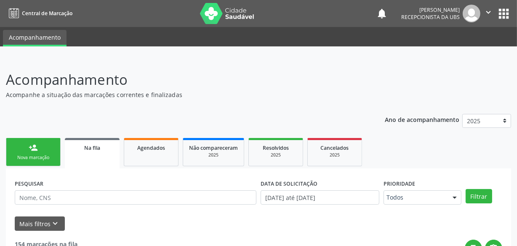
click at [25, 146] on link "person_add Nova marcação" at bounding box center [33, 152] width 55 height 28
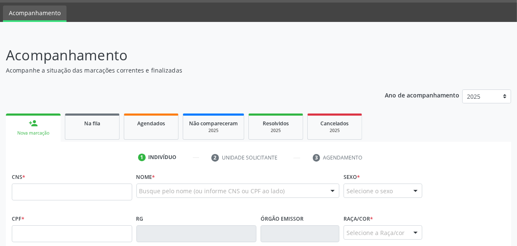
scroll to position [38, 0]
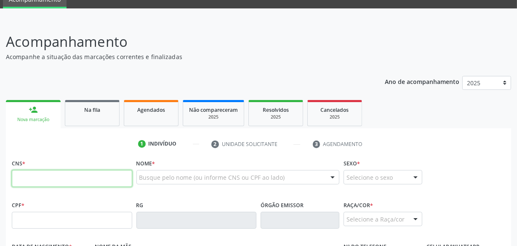
click at [83, 174] on input "text" at bounding box center [72, 178] width 120 height 17
type input "0"
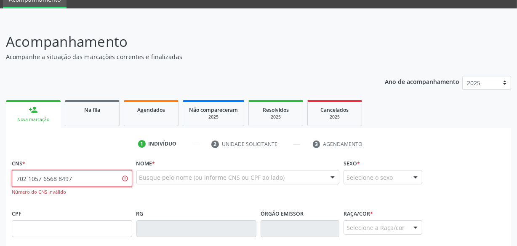
type input "702 1057 6568 8497"
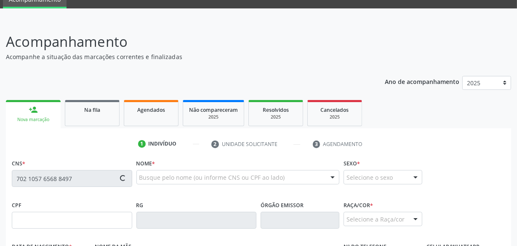
type input "057.646.284-58"
type input "0[DATE]"
type input "[PERSON_NAME]"
type input "[PHONE_NUMBER]"
type input "S/N"
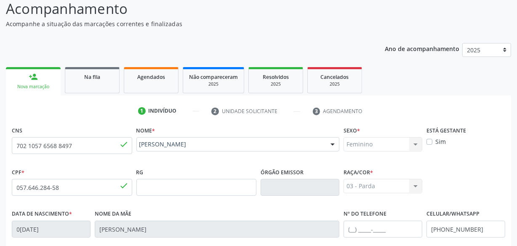
scroll to position [222, 0]
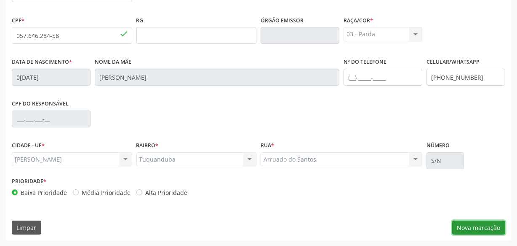
click at [468, 224] on button "Nova marcação" at bounding box center [478, 227] width 53 height 14
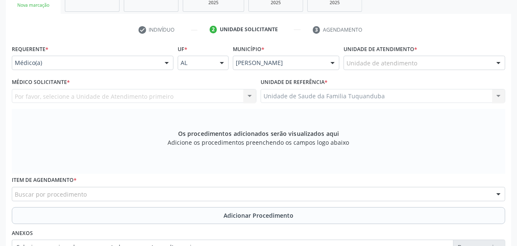
scroll to position [146, 0]
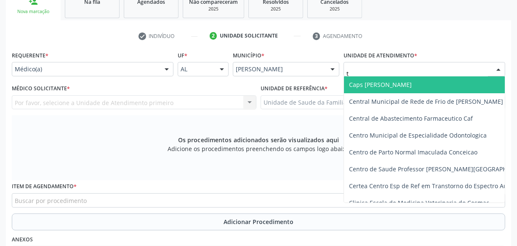
type input "tu"
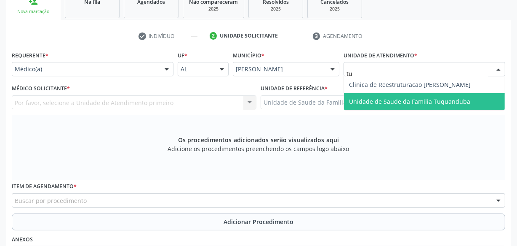
click at [381, 95] on span "Unidade de Saude da Familia Tuquanduba" at bounding box center [424, 101] width 161 height 17
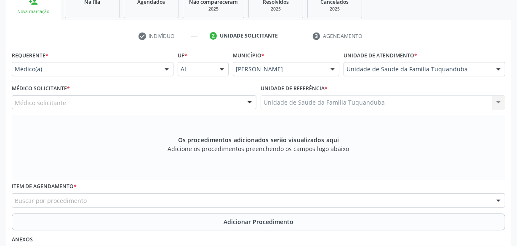
click at [133, 98] on div "Médico solicitante" at bounding box center [134, 102] width 245 height 14
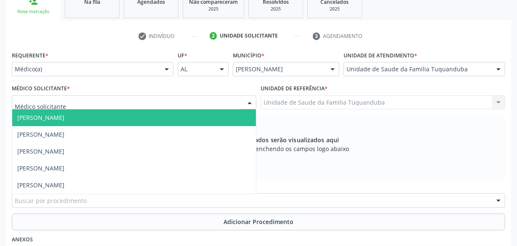
click at [131, 118] on span "[PERSON_NAME]" at bounding box center [134, 117] width 244 height 17
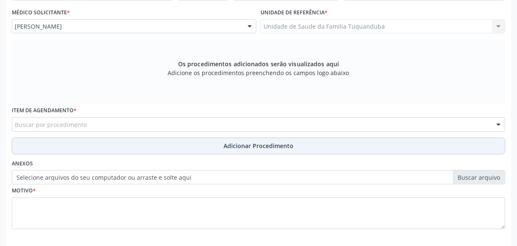
scroll to position [222, 0]
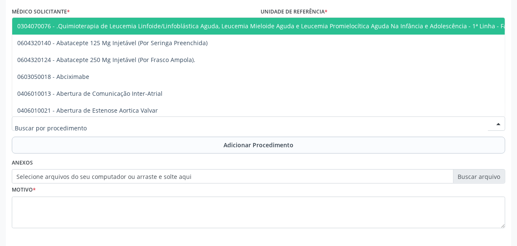
click at [192, 120] on div at bounding box center [259, 123] width 494 height 14
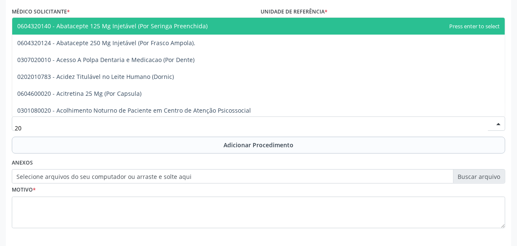
type input "2"
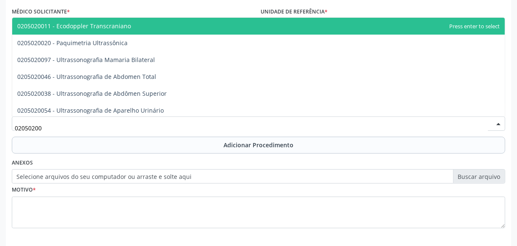
type input "020502009"
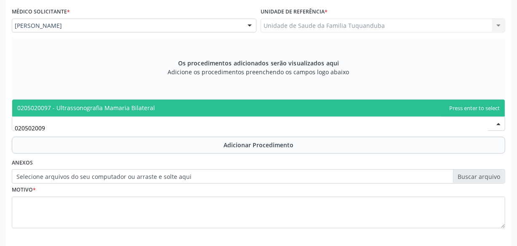
click at [192, 104] on span "0205020097 - Ultrassonografia Mamaria Bilateral" at bounding box center [258, 107] width 493 height 17
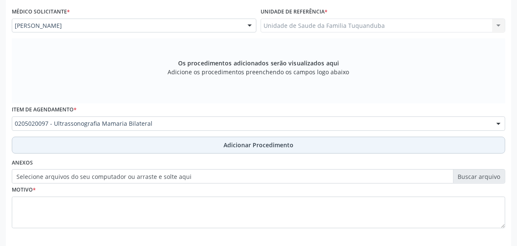
click at [205, 146] on button "Adicionar Procedimento" at bounding box center [259, 144] width 494 height 17
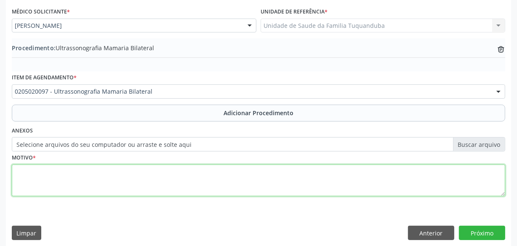
click at [211, 177] on textarea at bounding box center [259, 180] width 494 height 32
type textarea "r"
type textarea "Rastreio"
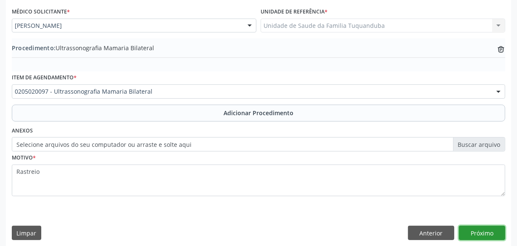
click at [478, 229] on button "Próximo" at bounding box center [482, 232] width 46 height 14
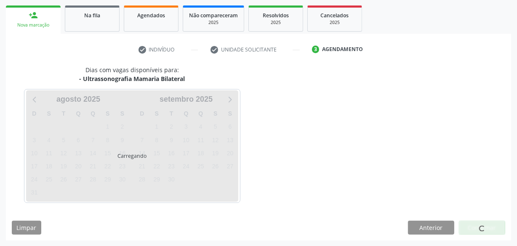
scroll to position [157, 0]
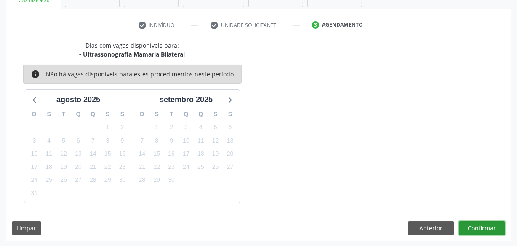
click at [483, 230] on button "Confirmar" at bounding box center [482, 228] width 46 height 14
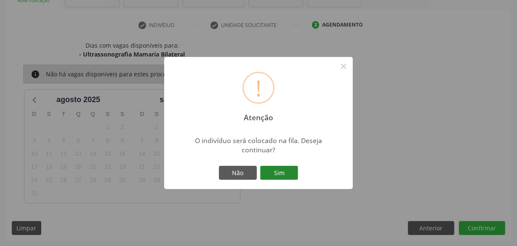
click at [276, 171] on button "Sim" at bounding box center [279, 173] width 38 height 14
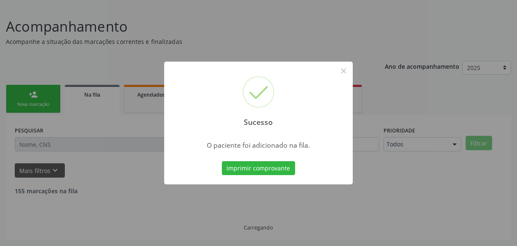
scroll to position [44, 0]
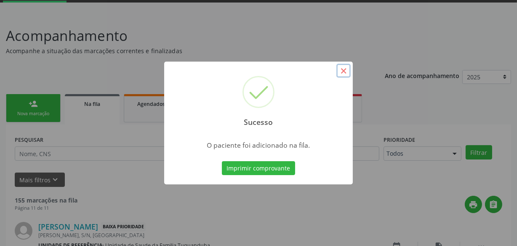
click at [342, 72] on button "×" at bounding box center [344, 71] width 14 height 14
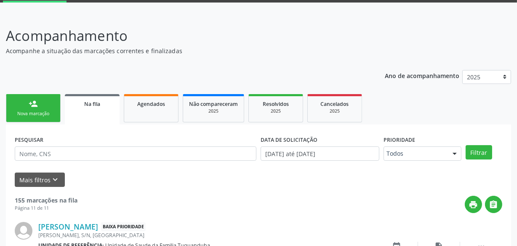
click at [46, 106] on link "person_add Nova marcação" at bounding box center [33, 108] width 55 height 28
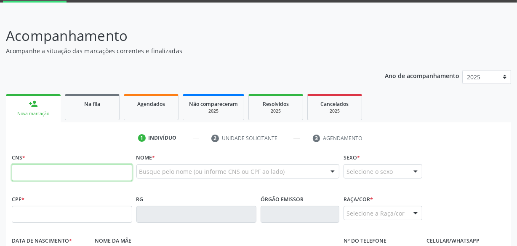
click at [53, 174] on input "text" at bounding box center [72, 172] width 120 height 17
type input "702 1057 6568 8497"
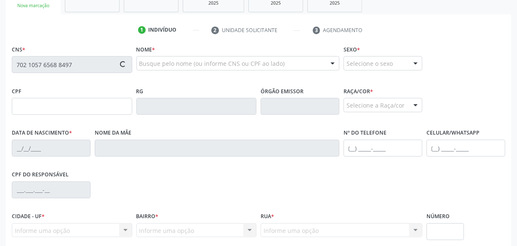
scroll to position [159, 0]
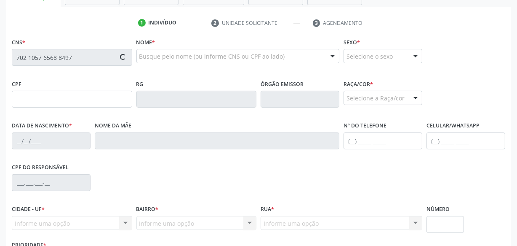
type input "057.646.284-58"
type input "0[DATE]"
type input "[PERSON_NAME]"
type input "[PHONE_NUMBER]"
type input "S/N"
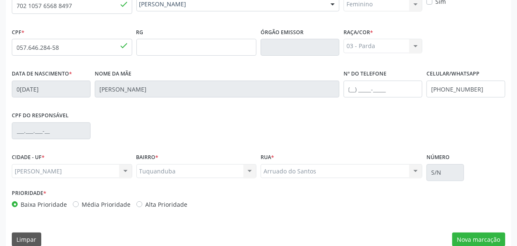
scroll to position [222, 0]
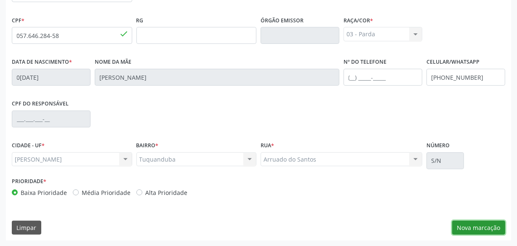
click at [469, 228] on button "Nova marcação" at bounding box center [478, 227] width 53 height 14
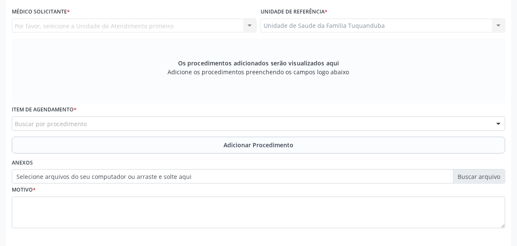
click at [149, 127] on div "Buscar por procedimento" at bounding box center [259, 123] width 494 height 14
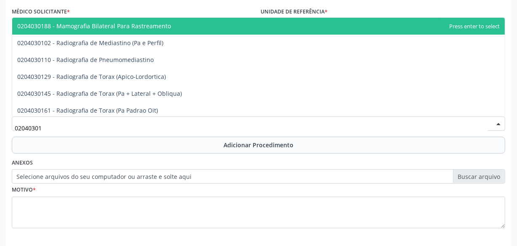
type input "020403018"
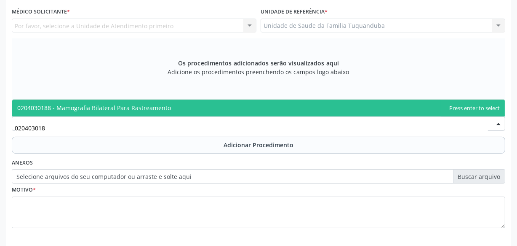
click at [147, 104] on span "0204030188 - Mamografia Bilateral Para Rastreamento" at bounding box center [94, 108] width 154 height 8
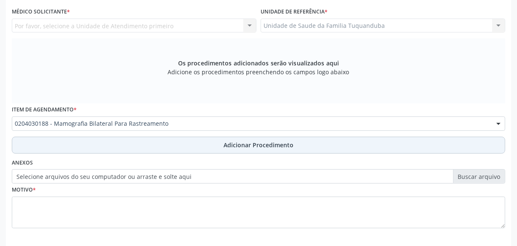
click at [167, 141] on button "Adicionar Procedimento" at bounding box center [259, 144] width 494 height 17
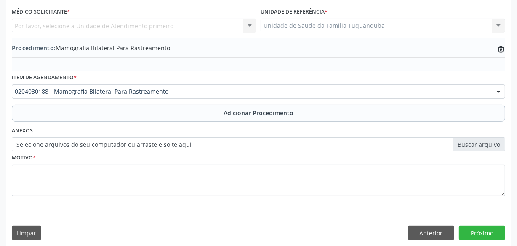
click at [196, 164] on div "Motivo *" at bounding box center [259, 173] width 494 height 45
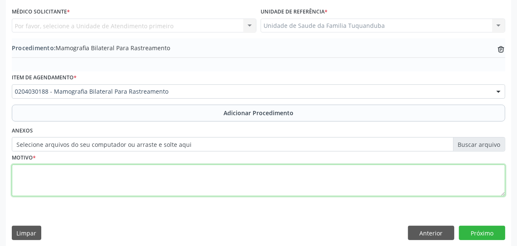
click at [196, 164] on textarea at bounding box center [259, 180] width 494 height 32
type textarea "Rastreio"
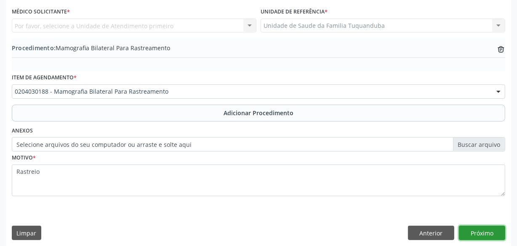
click at [475, 229] on button "Próximo" at bounding box center [482, 232] width 46 height 14
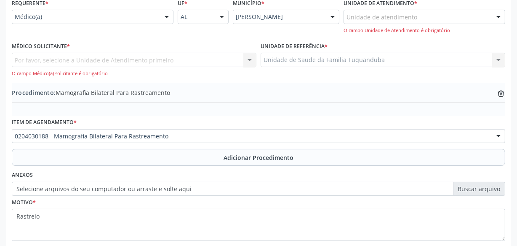
scroll to position [184, 0]
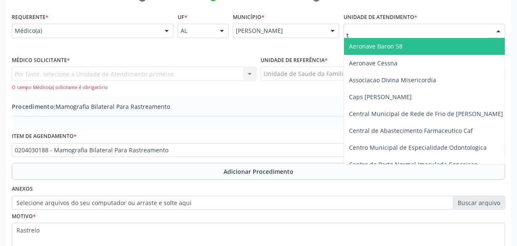
type input "tu"
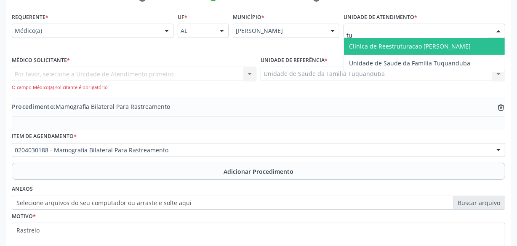
click at [379, 57] on span "Unidade de Saude da Familia Tuquanduba" at bounding box center [424, 63] width 161 height 17
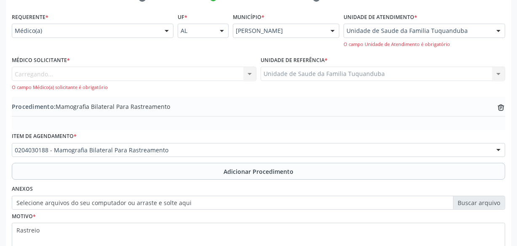
click at [159, 73] on div "Carregando... Nenhum resultado encontrado para: " " Não há nenhuma opção para s…" at bounding box center [134, 79] width 245 height 24
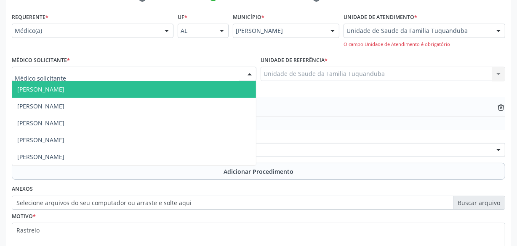
click at [126, 75] on div at bounding box center [134, 74] width 245 height 14
click at [117, 89] on span "[PERSON_NAME]" at bounding box center [134, 89] width 244 height 17
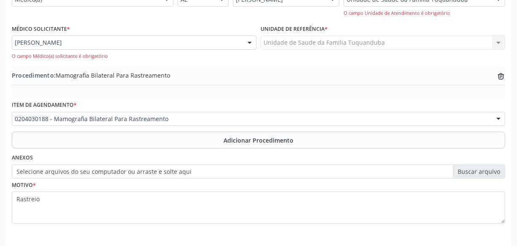
scroll to position [248, 0]
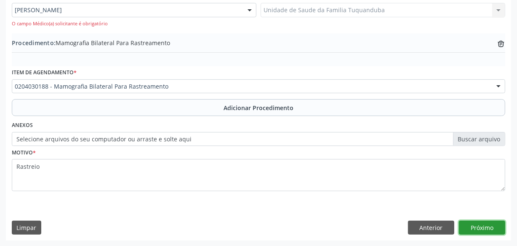
click at [472, 228] on button "Próximo" at bounding box center [482, 227] width 46 height 14
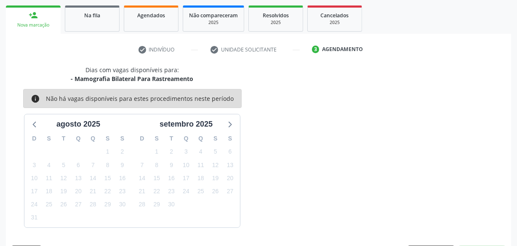
scroll to position [157, 0]
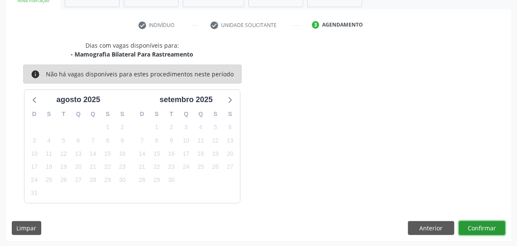
click at [472, 228] on button "Confirmar" at bounding box center [482, 228] width 46 height 14
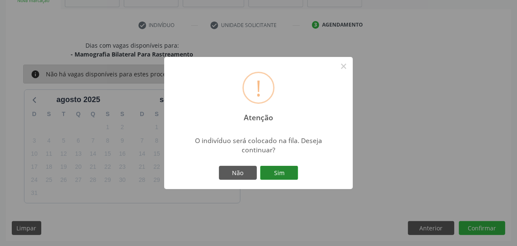
click at [271, 166] on button "Sim" at bounding box center [279, 173] width 38 height 14
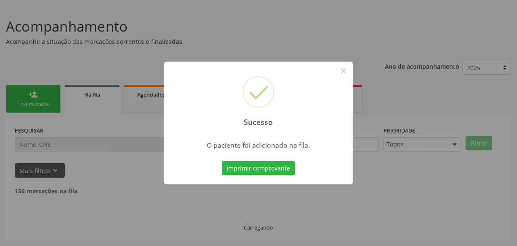
scroll to position [44, 0]
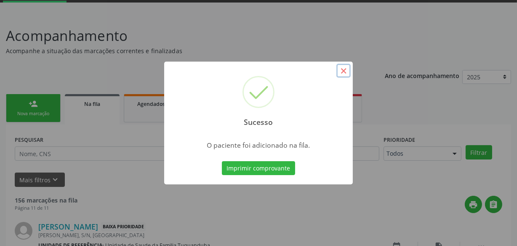
click at [342, 74] on button "×" at bounding box center [344, 71] width 14 height 14
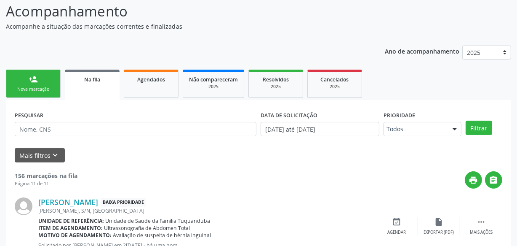
scroll to position [82, 0]
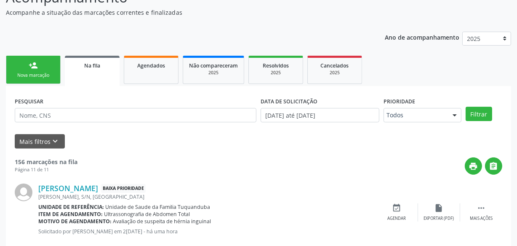
click at [50, 72] on div "Nova marcação" at bounding box center [33, 75] width 42 height 6
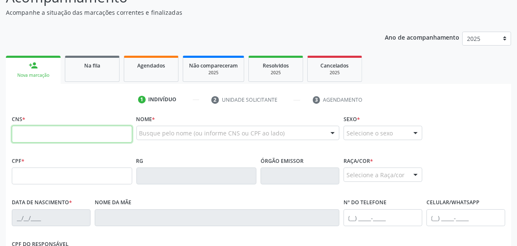
click at [45, 128] on input "text" at bounding box center [72, 134] width 120 height 17
type input "702 1057 6568 8497"
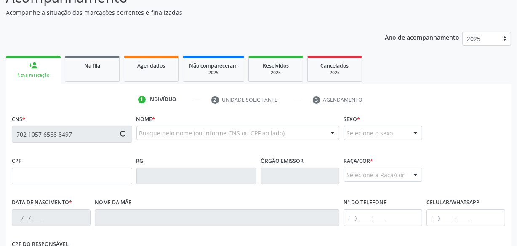
type input "057.646.284-58"
type input "0[DATE]"
type input "[PERSON_NAME]"
type input "[PHONE_NUMBER]"
type input "S/N"
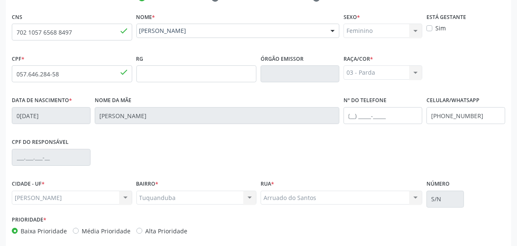
scroll to position [222, 0]
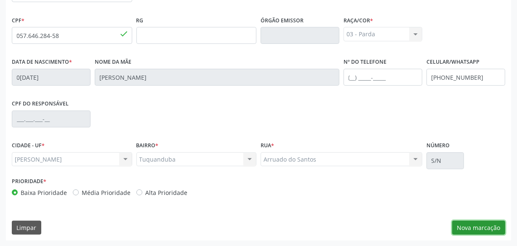
click at [475, 230] on button "Nova marcação" at bounding box center [478, 227] width 53 height 14
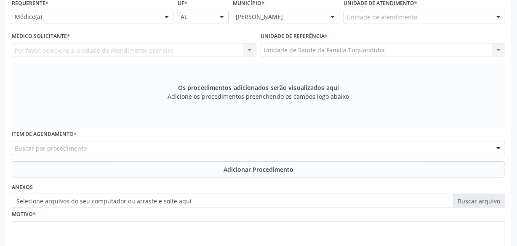
scroll to position [184, 0]
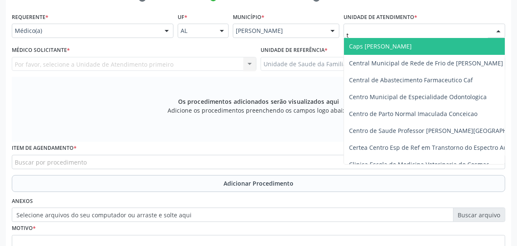
type input "tu"
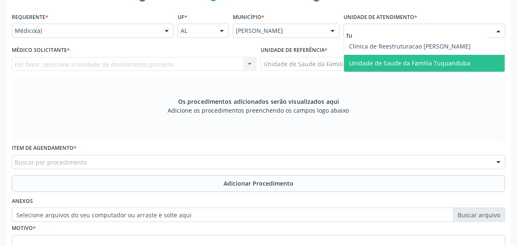
click at [373, 61] on span "Unidade de Saude da Familia Tuquanduba" at bounding box center [409, 63] width 121 height 8
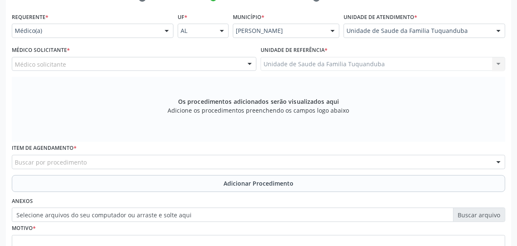
click at [128, 62] on div "Médico solicitante" at bounding box center [134, 64] width 245 height 14
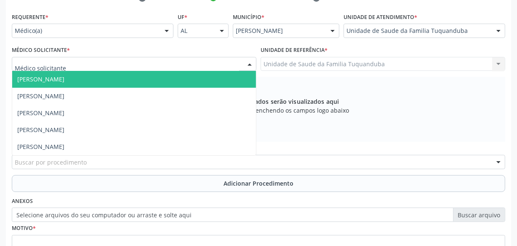
click at [125, 77] on span "[PERSON_NAME]" at bounding box center [134, 79] width 244 height 17
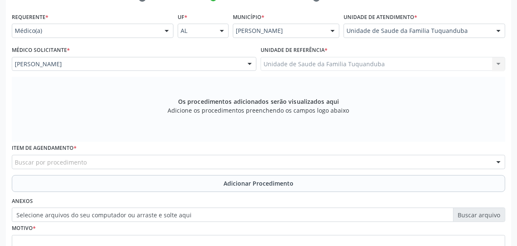
click at [233, 161] on div "Buscar por procedimento" at bounding box center [259, 162] width 494 height 14
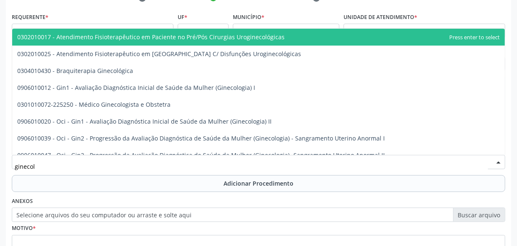
type input "ginecolo"
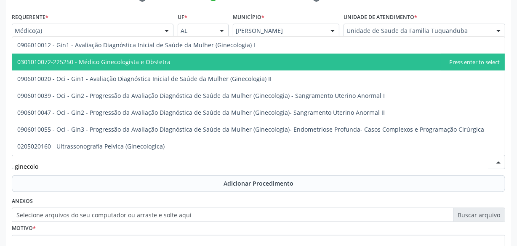
click at [189, 59] on span "0301010072-225250 - Médico Ginecologista e Obstetra" at bounding box center [258, 62] width 493 height 17
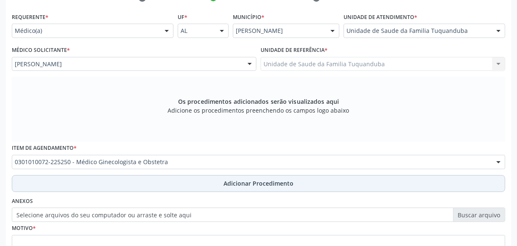
click at [244, 185] on span "Adicionar Procedimento" at bounding box center [259, 183] width 70 height 9
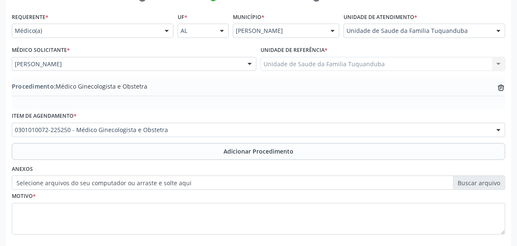
click at [207, 201] on div "Motivo *" at bounding box center [259, 212] width 494 height 45
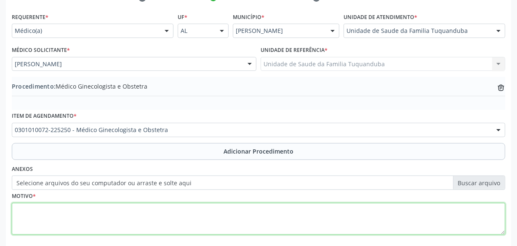
click at [206, 205] on textarea at bounding box center [259, 219] width 494 height 32
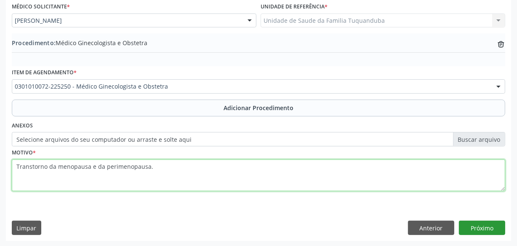
type textarea "Transtorno da menopausa e da perimenopausa."
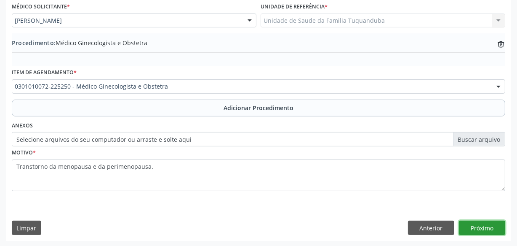
click at [490, 225] on button "Próximo" at bounding box center [482, 227] width 46 height 14
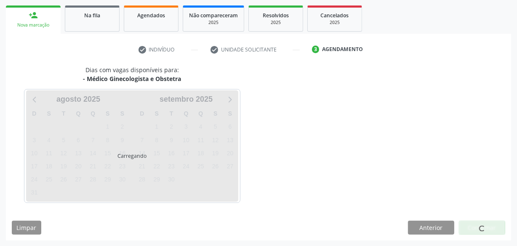
scroll to position [157, 0]
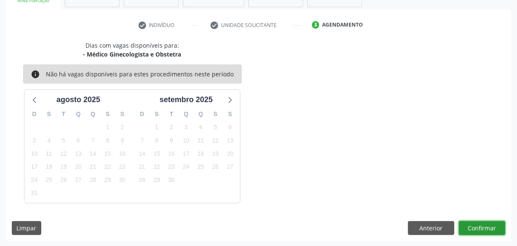
click at [490, 226] on button "Confirmar" at bounding box center [482, 228] width 46 height 14
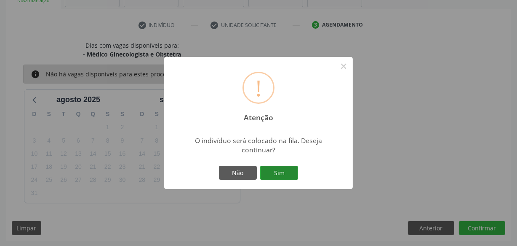
click at [289, 169] on button "Sim" at bounding box center [279, 173] width 38 height 14
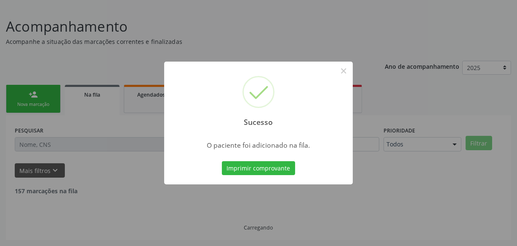
scroll to position [44, 0]
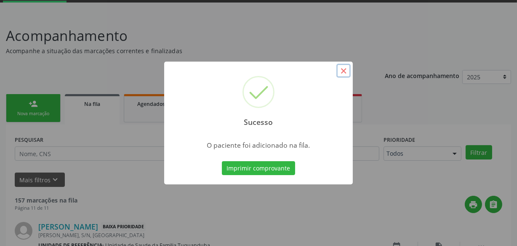
click at [345, 69] on button "×" at bounding box center [344, 71] width 14 height 14
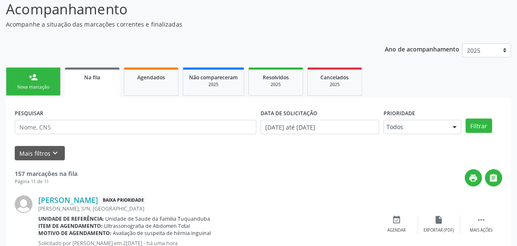
scroll to position [82, 0]
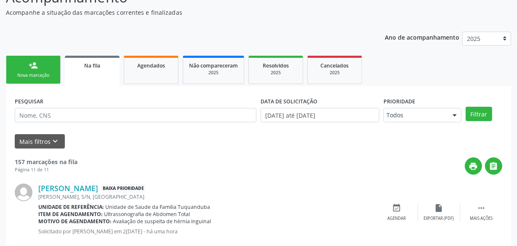
click at [51, 75] on div "Nova marcação" at bounding box center [33, 75] width 42 height 6
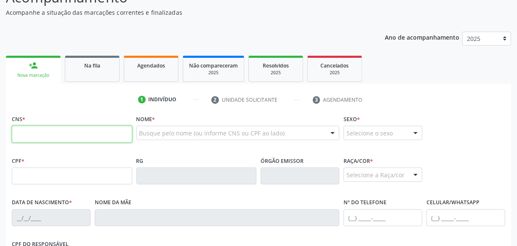
paste input "703 6060 4704 7533"
type input "703 6060 4704 7533"
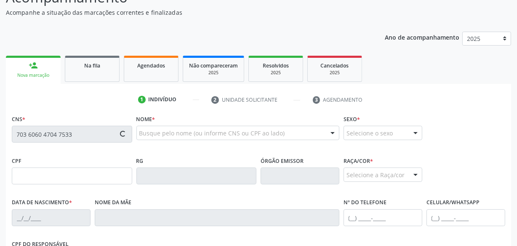
type input "149.990.514-94"
type input "1[DATE]"
type input "Quiteria dos Santos"
type input "[PHONE_NUMBER]"
type input "S/N"
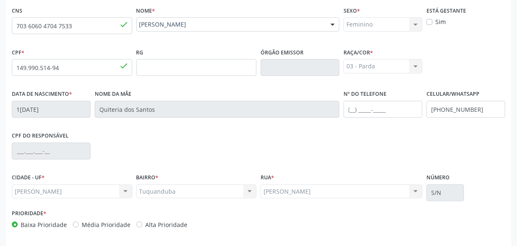
scroll to position [222, 0]
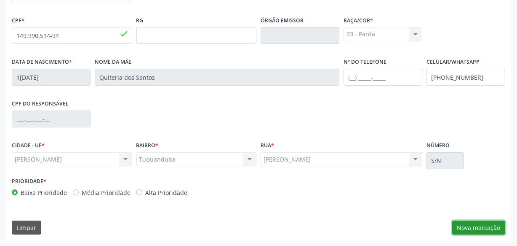
click at [466, 228] on button "Nova marcação" at bounding box center [478, 227] width 53 height 14
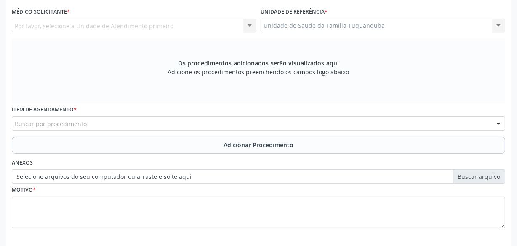
scroll to position [184, 0]
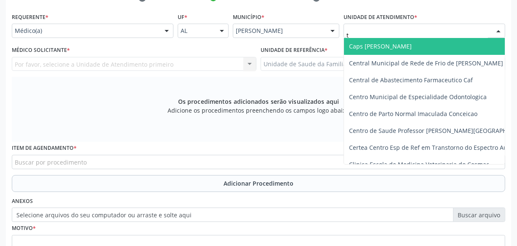
type input "tu"
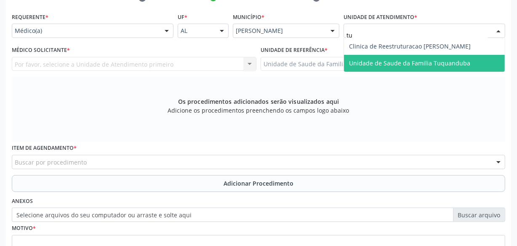
click at [372, 60] on span "Unidade de Saude da Familia Tuquanduba" at bounding box center [409, 63] width 121 height 8
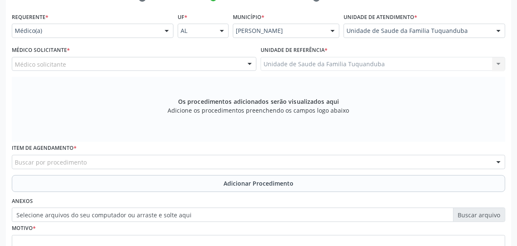
click at [115, 63] on div "Médico solicitante" at bounding box center [134, 64] width 245 height 14
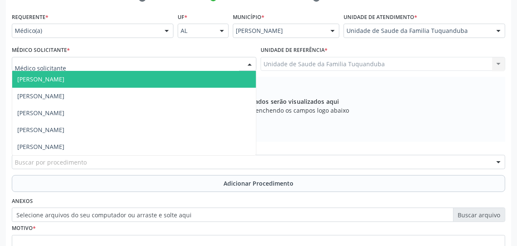
click at [64, 78] on span "[PERSON_NAME]" at bounding box center [40, 79] width 47 height 8
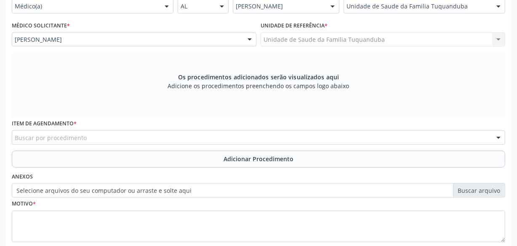
scroll to position [222, 0]
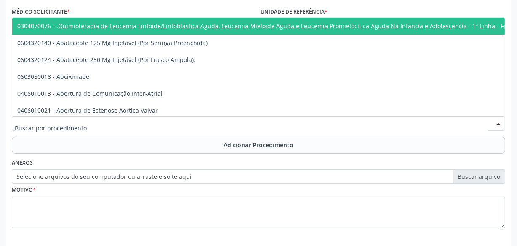
click at [161, 124] on div at bounding box center [259, 123] width 494 height 14
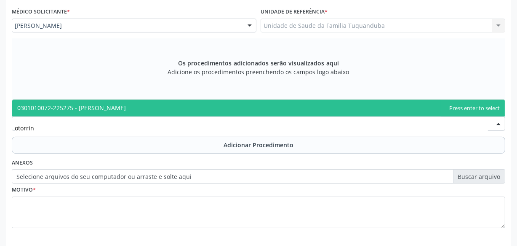
type input "otorrino"
click at [126, 110] on span "0301010072-225275 - [PERSON_NAME]" at bounding box center [71, 108] width 109 height 8
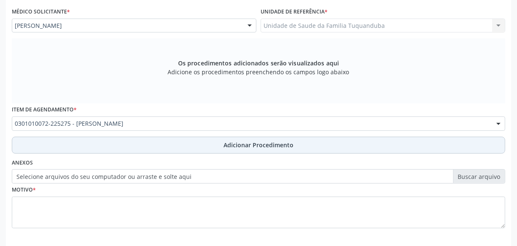
click at [185, 144] on button "Adicionar Procedimento" at bounding box center [259, 144] width 494 height 17
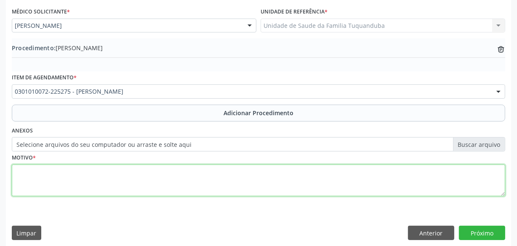
click at [186, 173] on textarea at bounding box center [259, 180] width 494 height 32
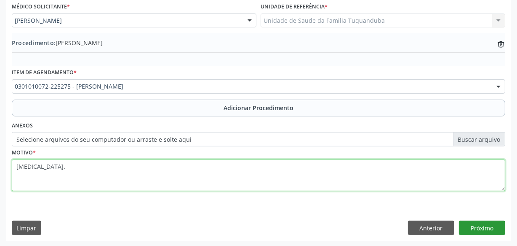
type textarea "[MEDICAL_DATA]."
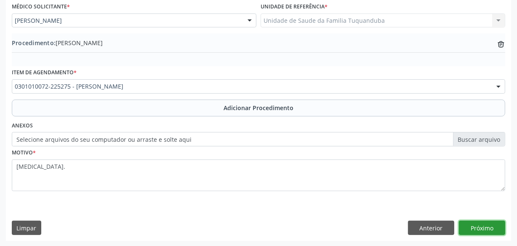
click at [477, 228] on button "Próximo" at bounding box center [482, 227] width 46 height 14
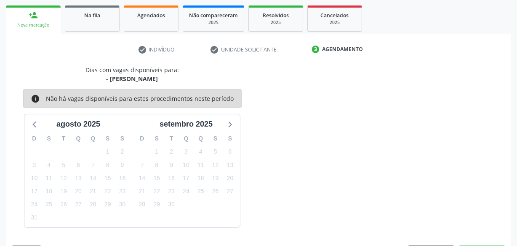
scroll to position [157, 0]
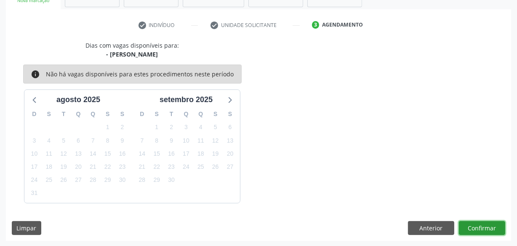
click at [479, 224] on button "Confirmar" at bounding box center [482, 228] width 46 height 14
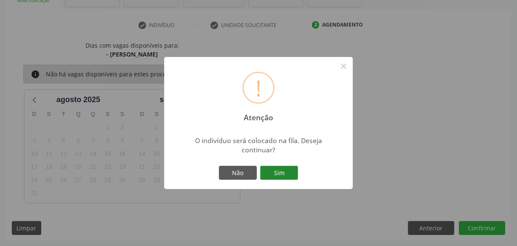
click at [292, 170] on button "Sim" at bounding box center [279, 173] width 38 height 14
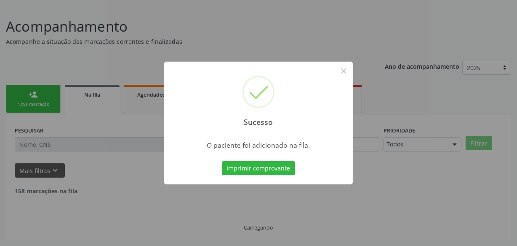
scroll to position [44, 0]
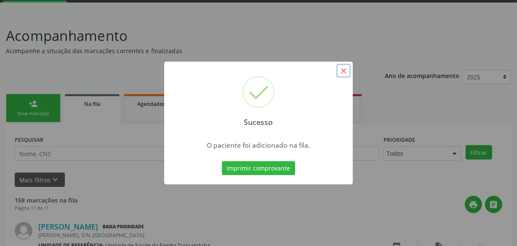
click at [341, 72] on button "×" at bounding box center [344, 71] width 14 height 14
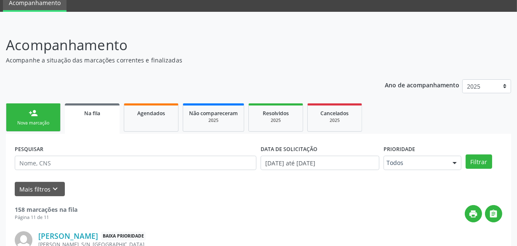
scroll to position [0, 0]
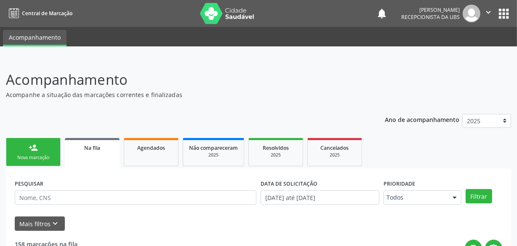
click at [49, 145] on link "person_add Nova marcação" at bounding box center [33, 152] width 55 height 28
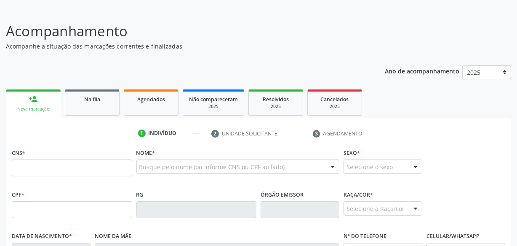
scroll to position [115, 0]
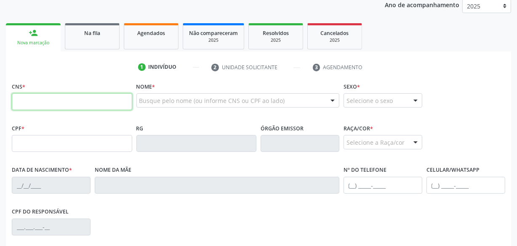
click at [88, 101] on input "text" at bounding box center [72, 101] width 120 height 17
